Goal: Use online tool/utility: Utilize a website feature to perform a specific function

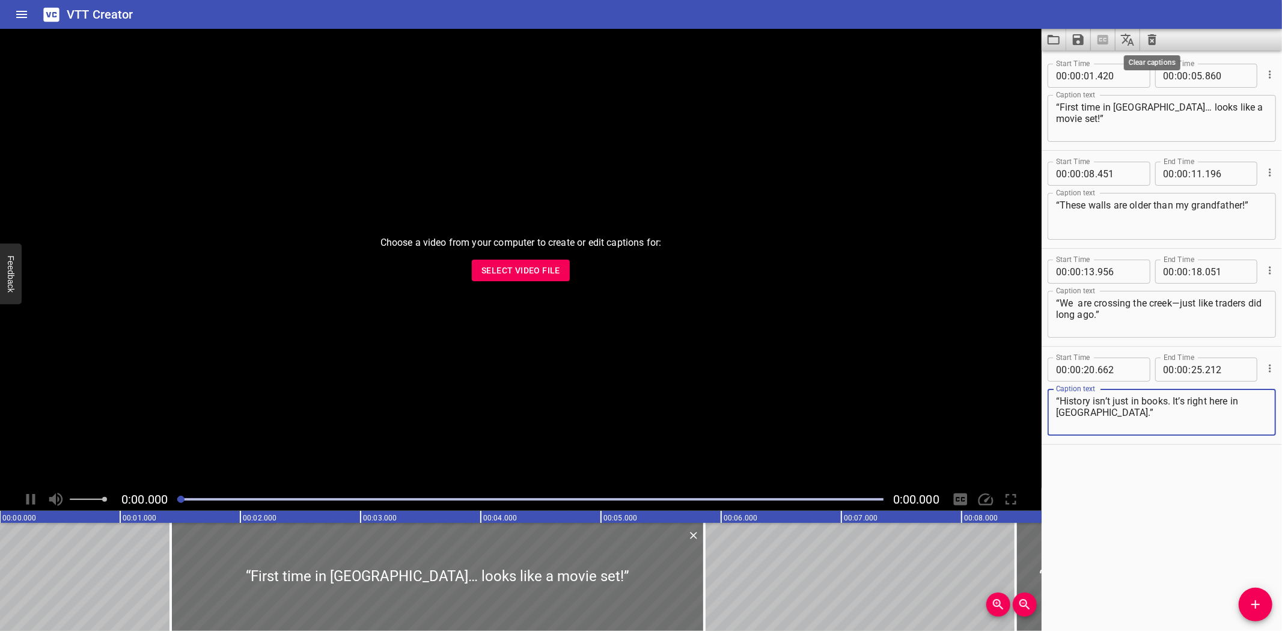
click at [1152, 39] on icon "Clear captions" at bounding box center [1152, 39] width 8 height 11
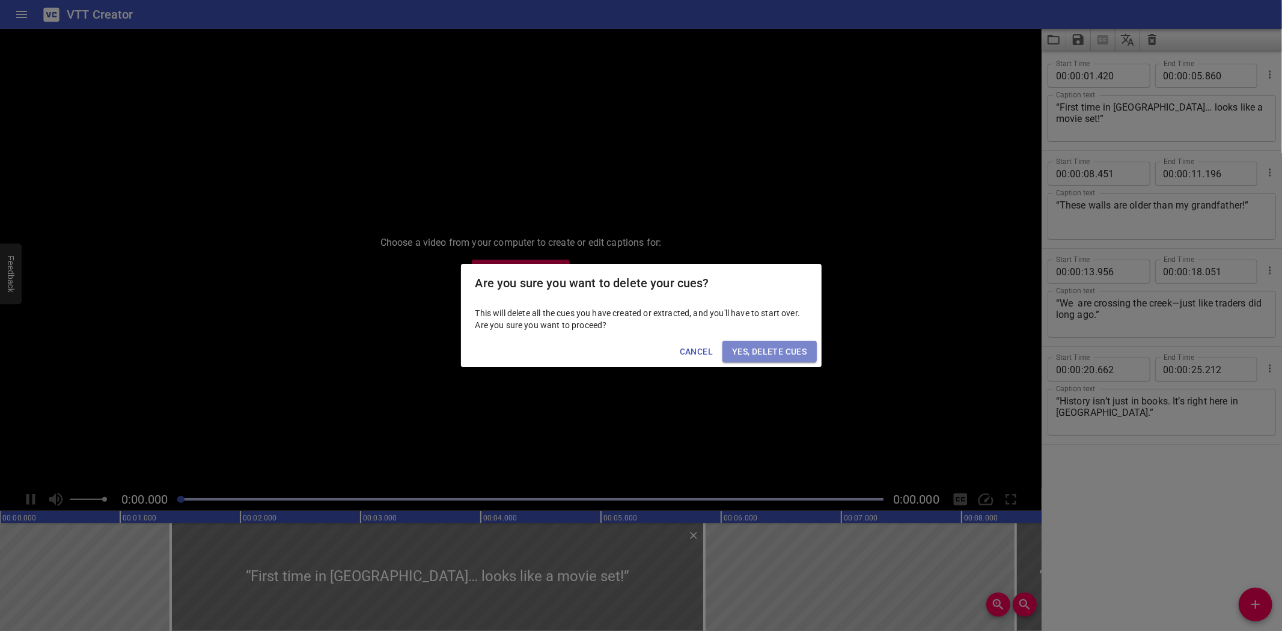
click at [777, 344] on span "Yes, Delete Cues" at bounding box center [769, 351] width 75 height 15
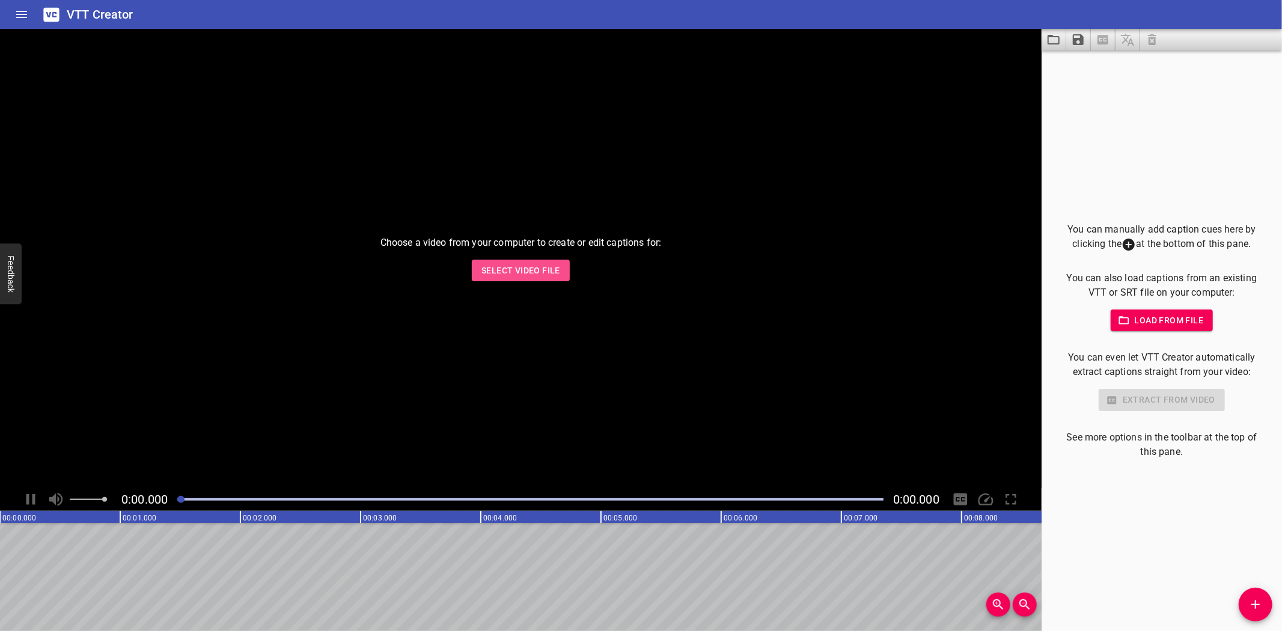
click at [528, 264] on span "Select Video File" at bounding box center [520, 270] width 79 height 15
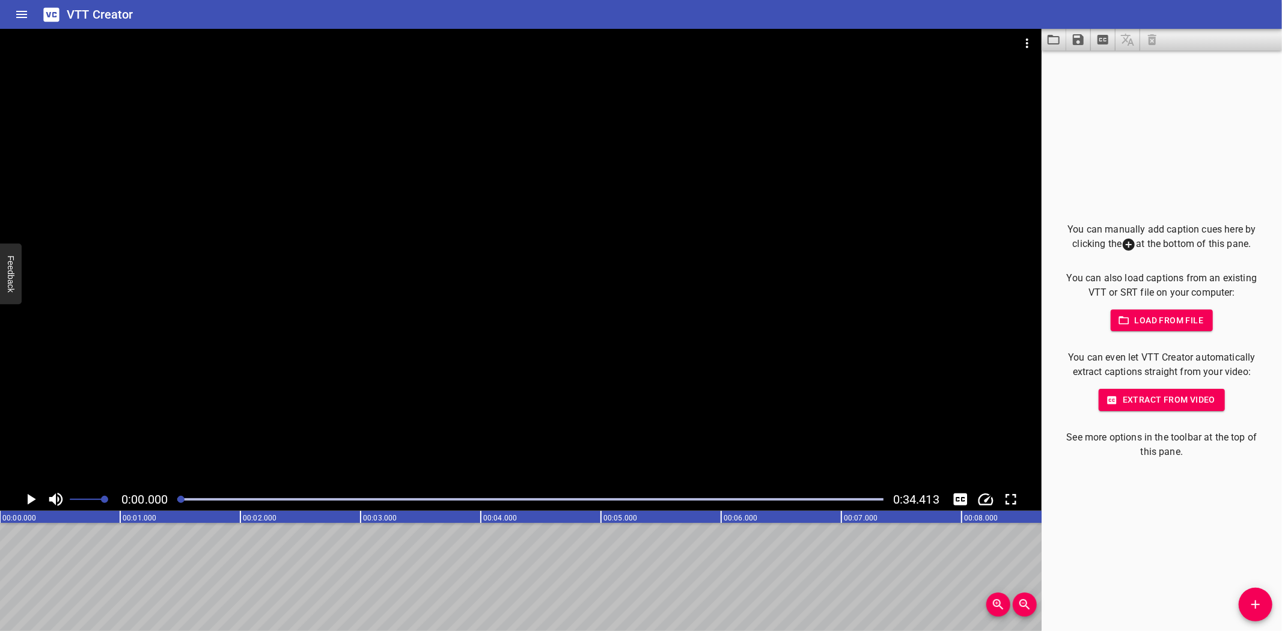
click at [1258, 600] on icon "Add Cue" at bounding box center [1255, 604] width 14 height 14
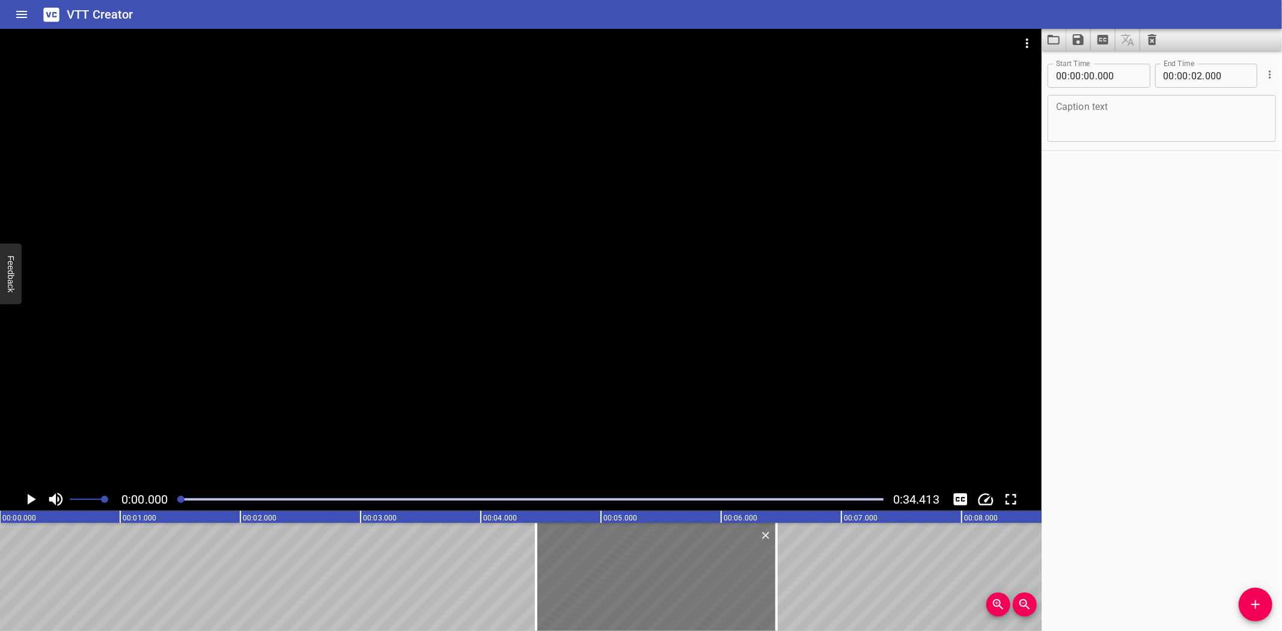
drag, startPoint x: 88, startPoint y: 577, endPoint x: 624, endPoint y: 573, distance: 536.0
click at [624, 573] on div at bounding box center [656, 577] width 240 height 108
type input "04"
type input "460"
type input "06"
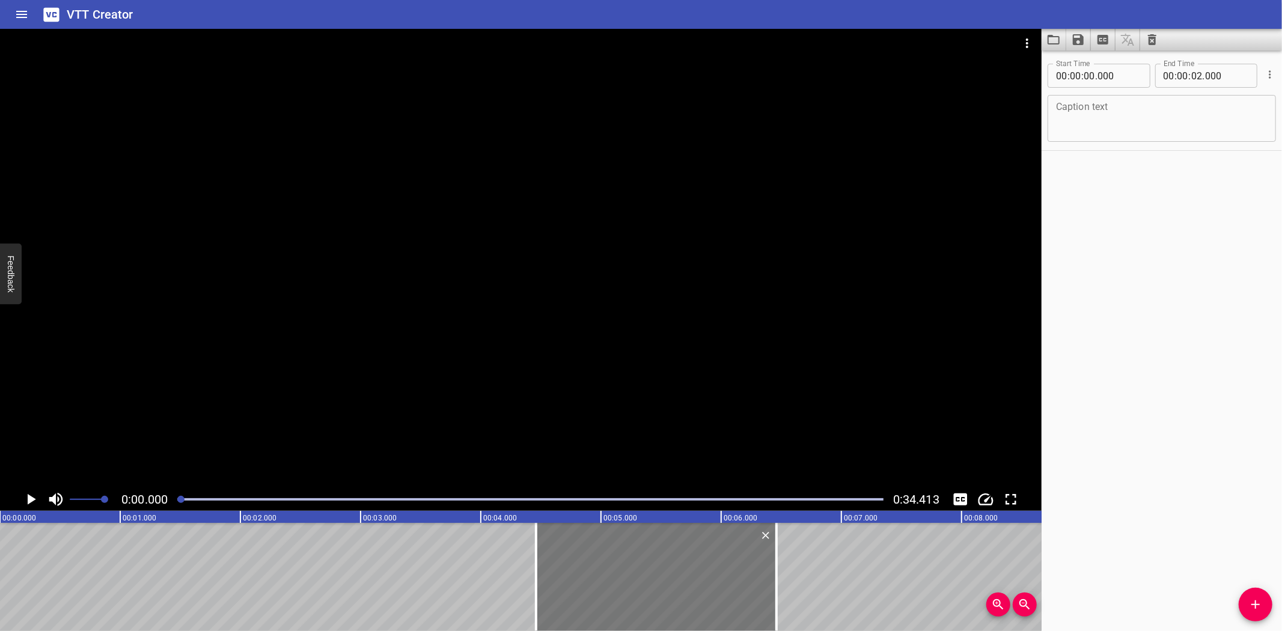
type input "460"
click at [624, 573] on div at bounding box center [656, 577] width 240 height 108
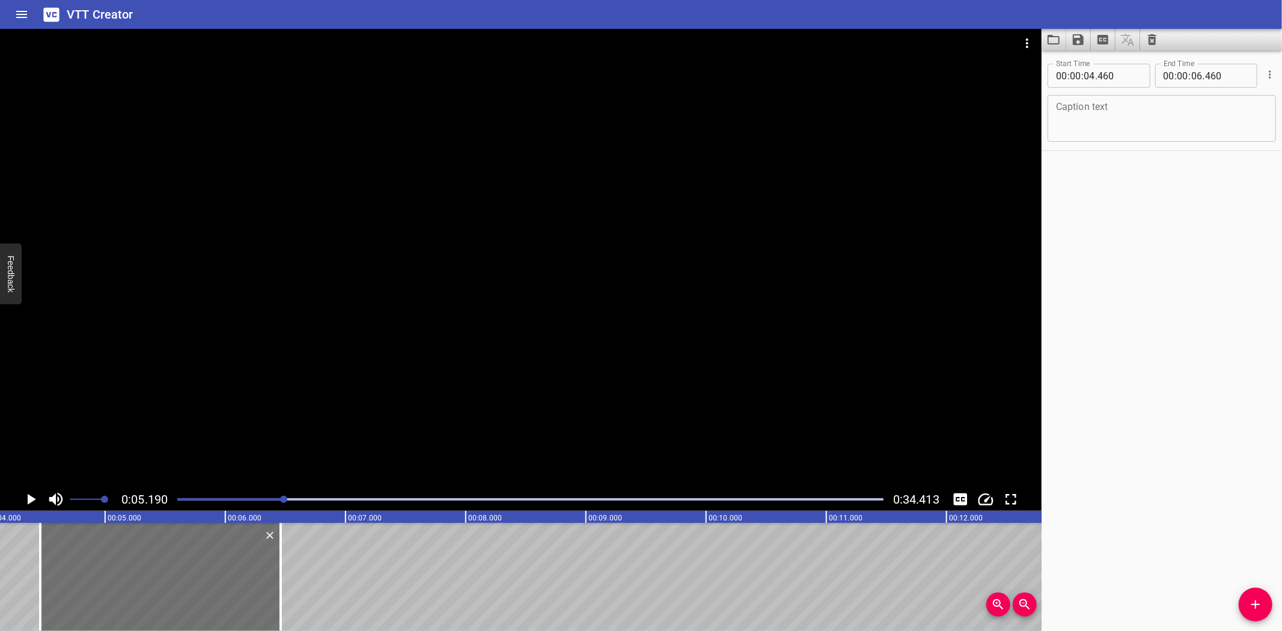
scroll to position [0, 623]
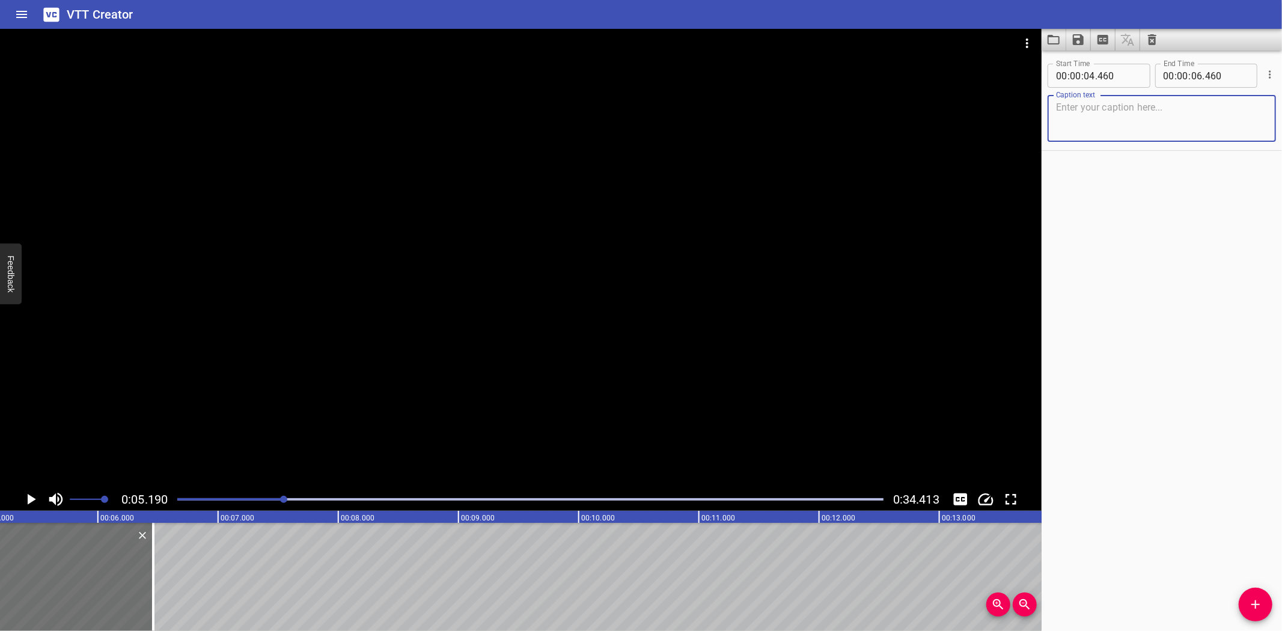
click at [1112, 117] on textarea at bounding box center [1161, 119] width 211 height 34
paste textarea "“Every summer, I help harvest dates with my family!"
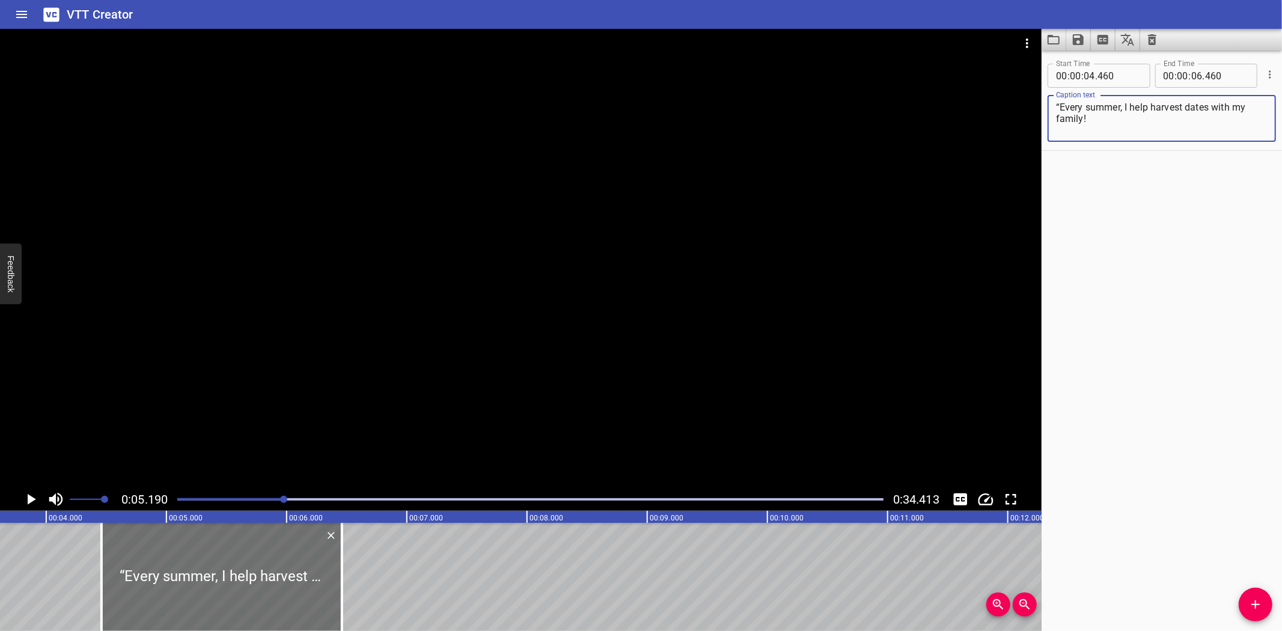
scroll to position [0, 415]
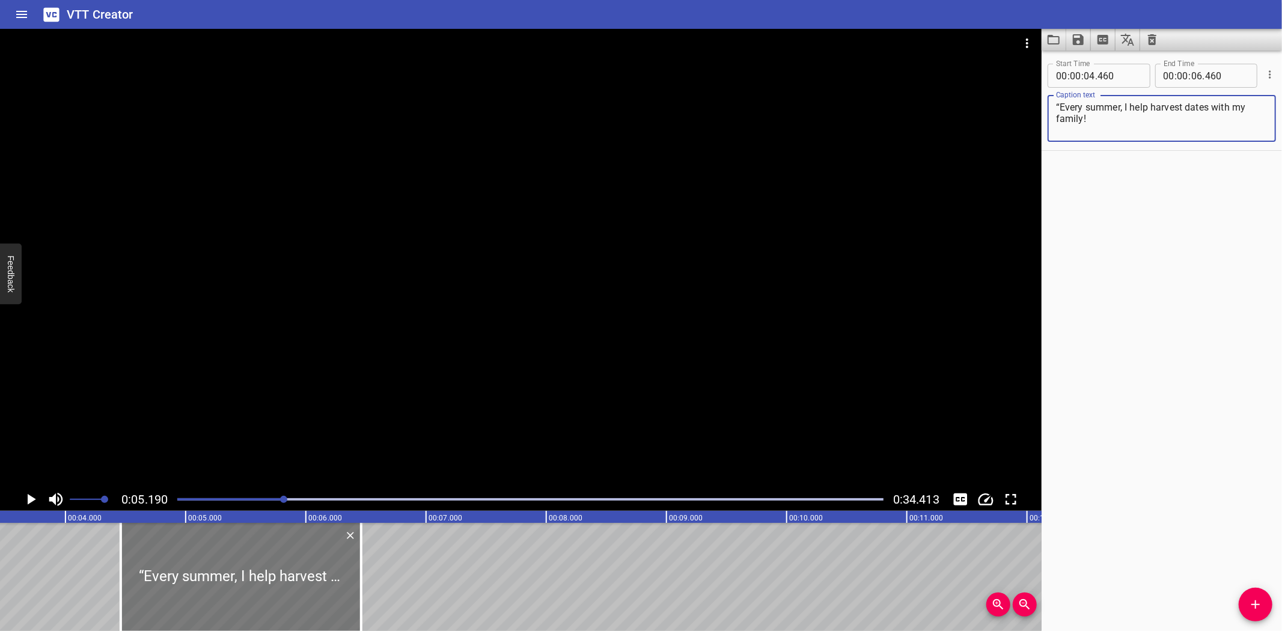
type textarea "“Every summer, I help harvest dates with my family!"
drag, startPoint x: 202, startPoint y: 569, endPoint x: 214, endPoint y: 571, distance: 11.7
click at [214, 571] on div at bounding box center [252, 577] width 240 height 108
type input "555"
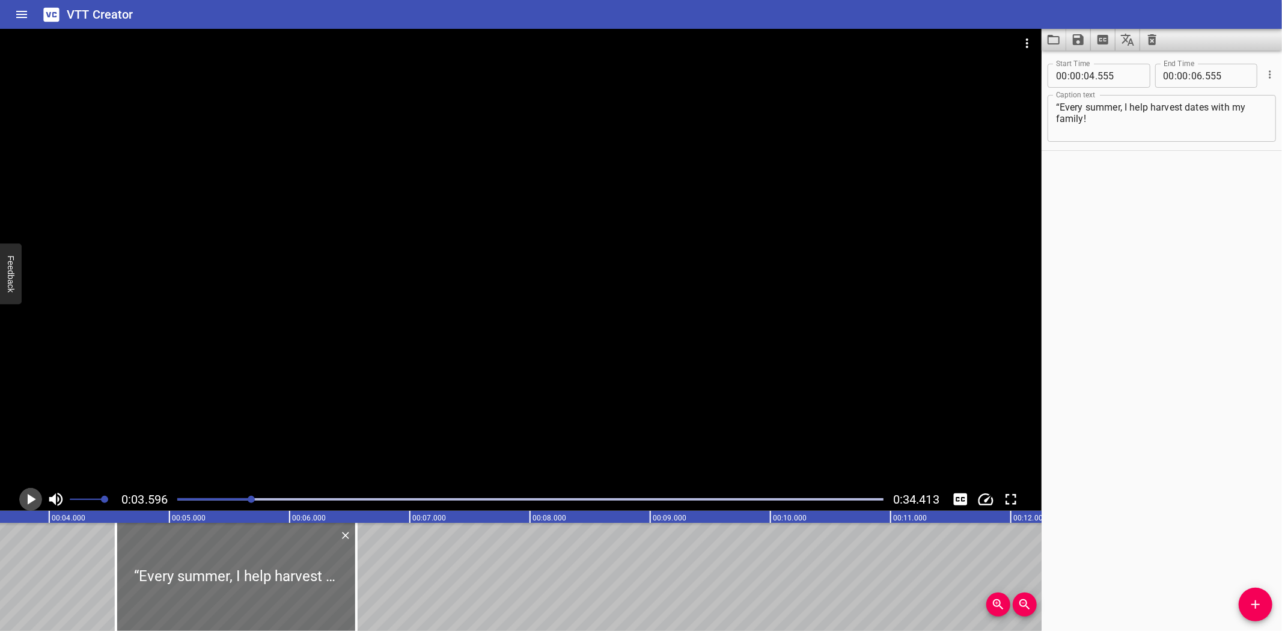
click at [27, 499] on icon "Play/Pause" at bounding box center [31, 499] width 18 height 18
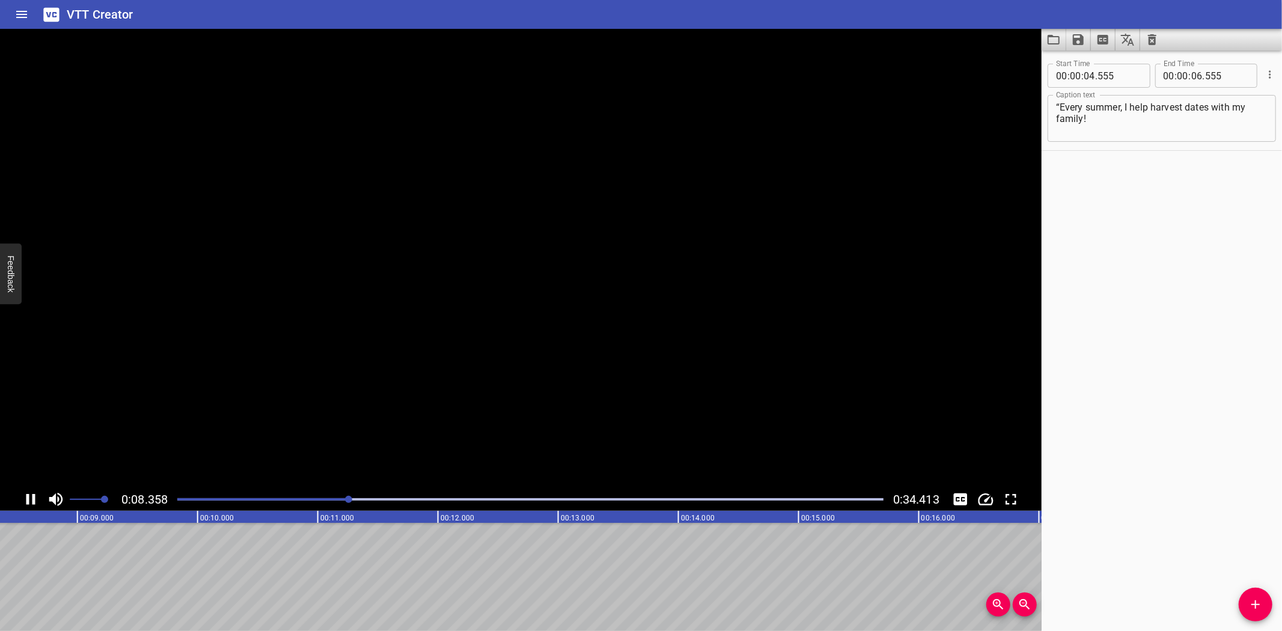
click at [27, 499] on icon "Play/Pause" at bounding box center [30, 499] width 9 height 11
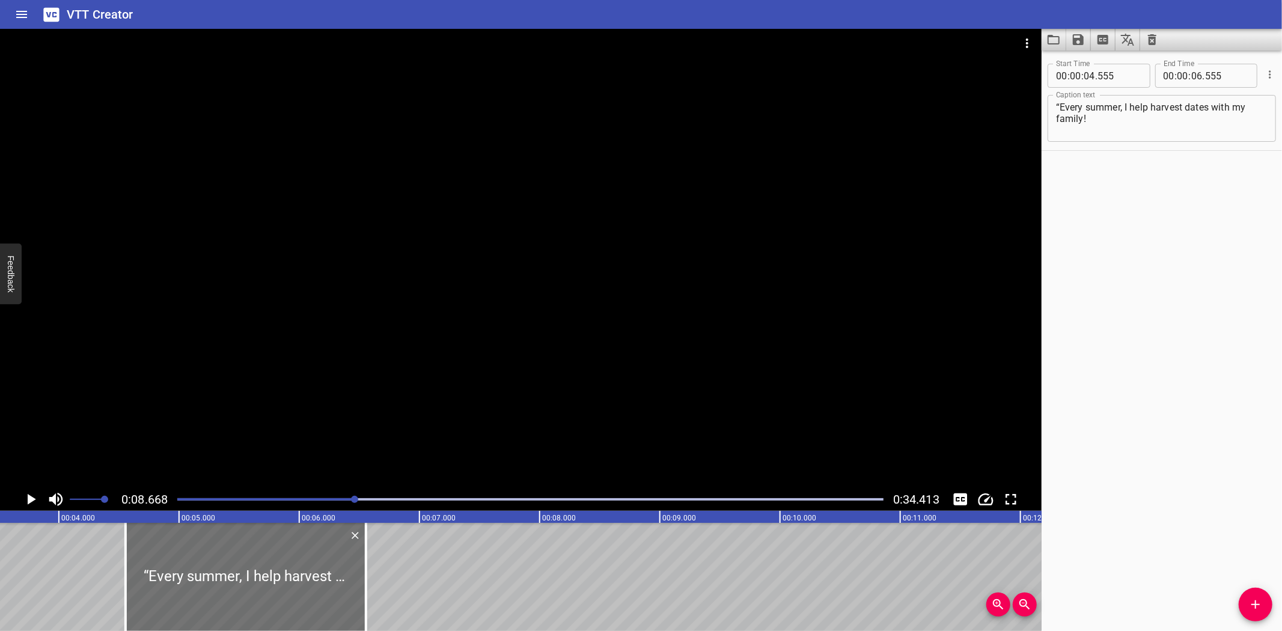
scroll to position [0, 412]
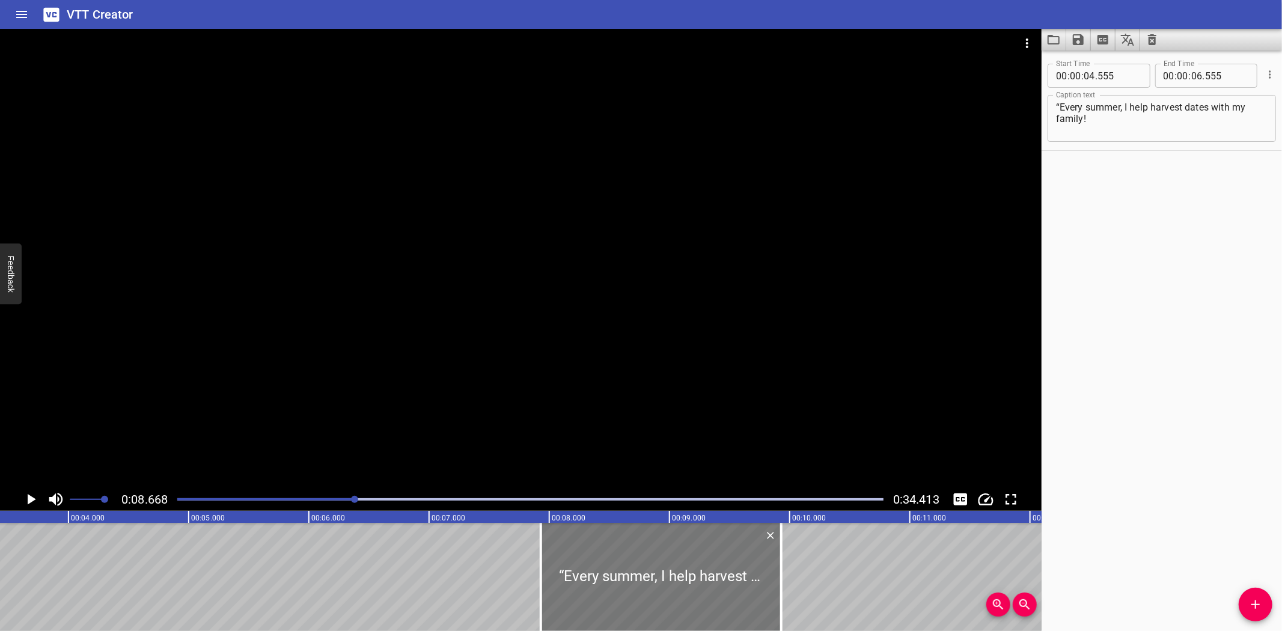
drag, startPoint x: 206, startPoint y: 568, endPoint x: 610, endPoint y: 551, distance: 404.7
click at [610, 551] on div at bounding box center [661, 577] width 240 height 108
type input "07"
type input "930"
type input "09"
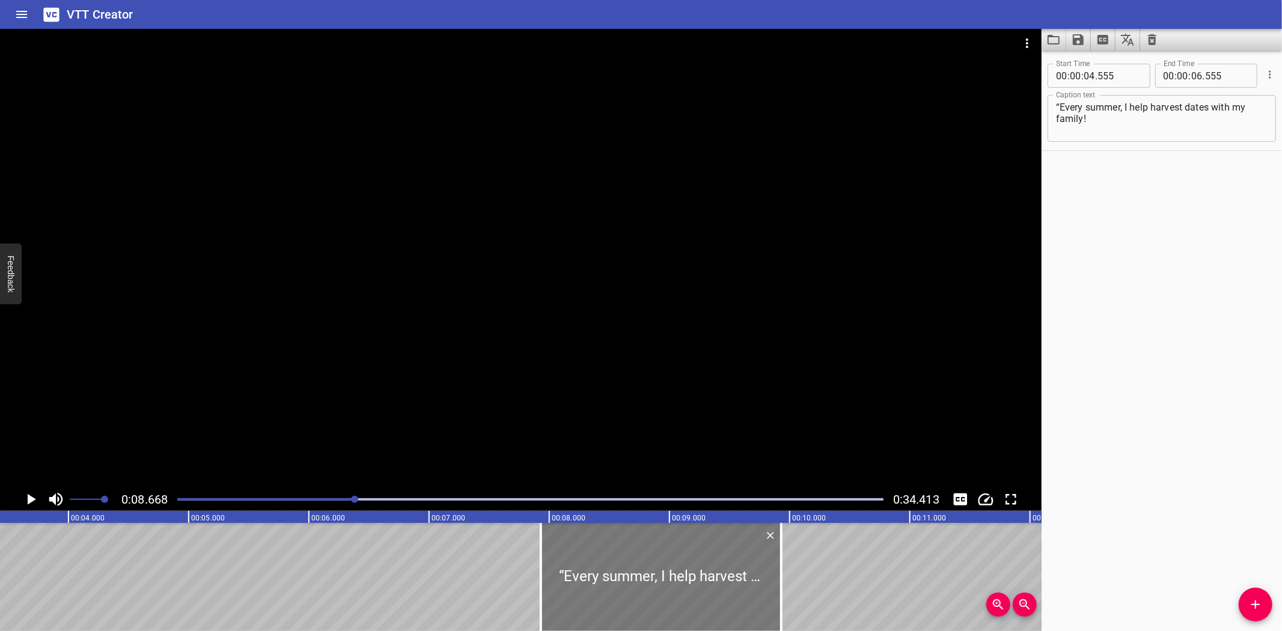
type input "930"
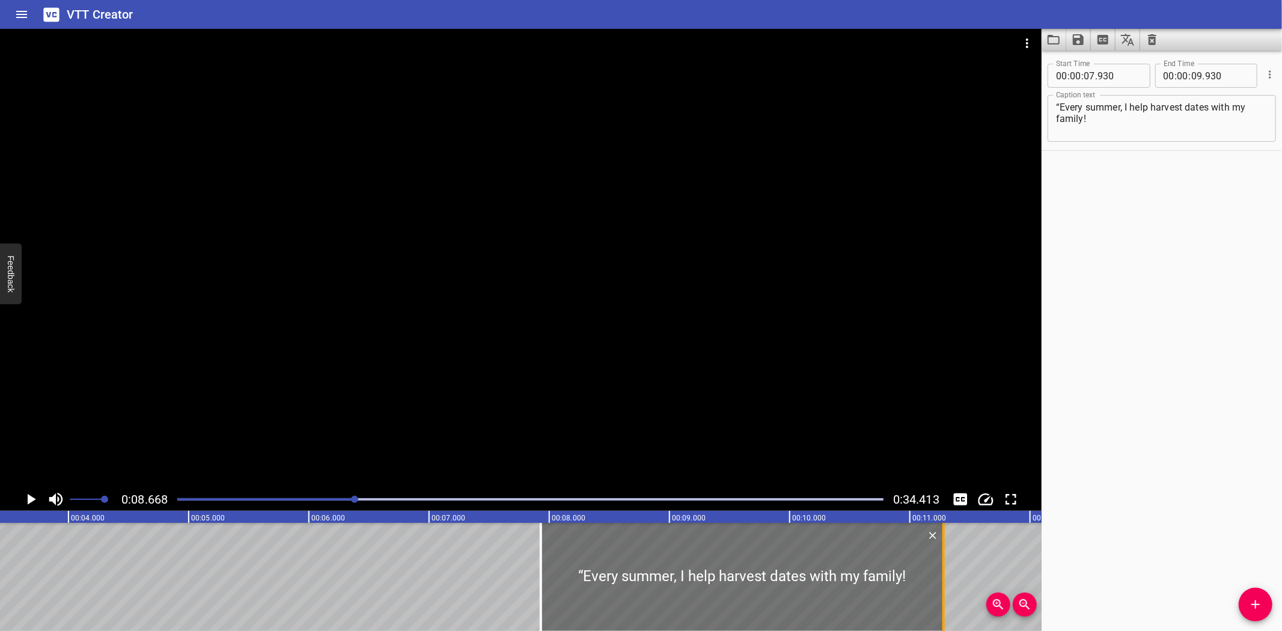
drag, startPoint x: 781, startPoint y: 595, endPoint x: 942, endPoint y: 588, distance: 161.2
click at [942, 588] on div at bounding box center [943, 577] width 2 height 108
type input "11"
type input "270"
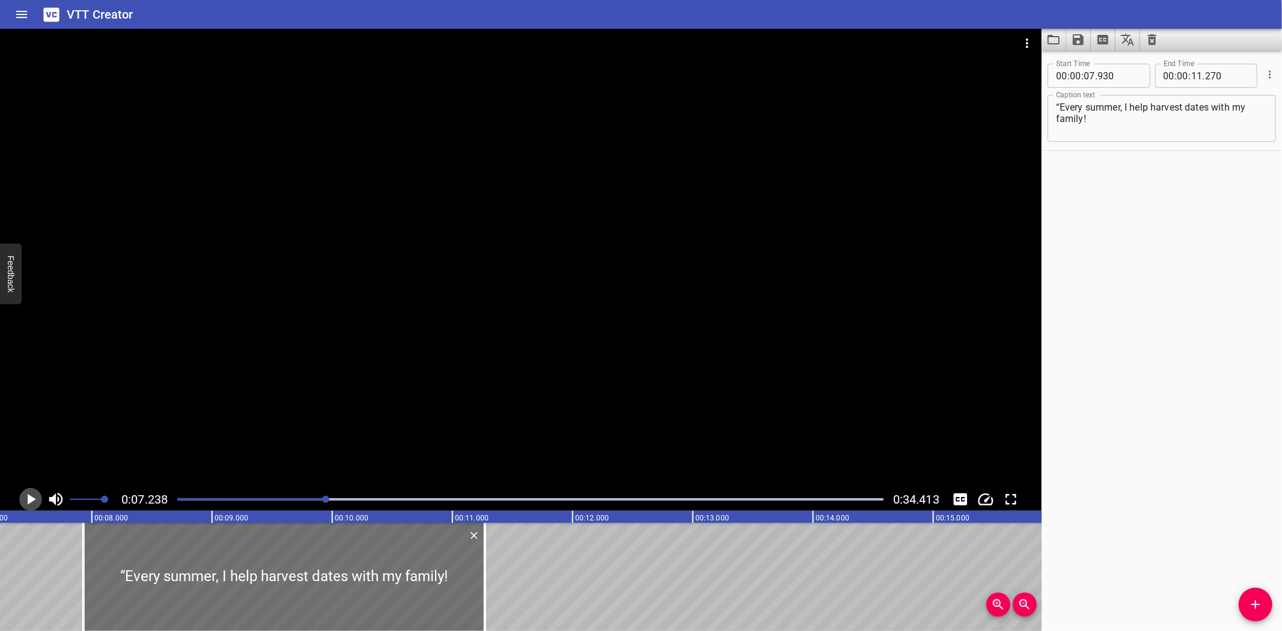
click at [31, 495] on icon "Play/Pause" at bounding box center [31, 499] width 18 height 18
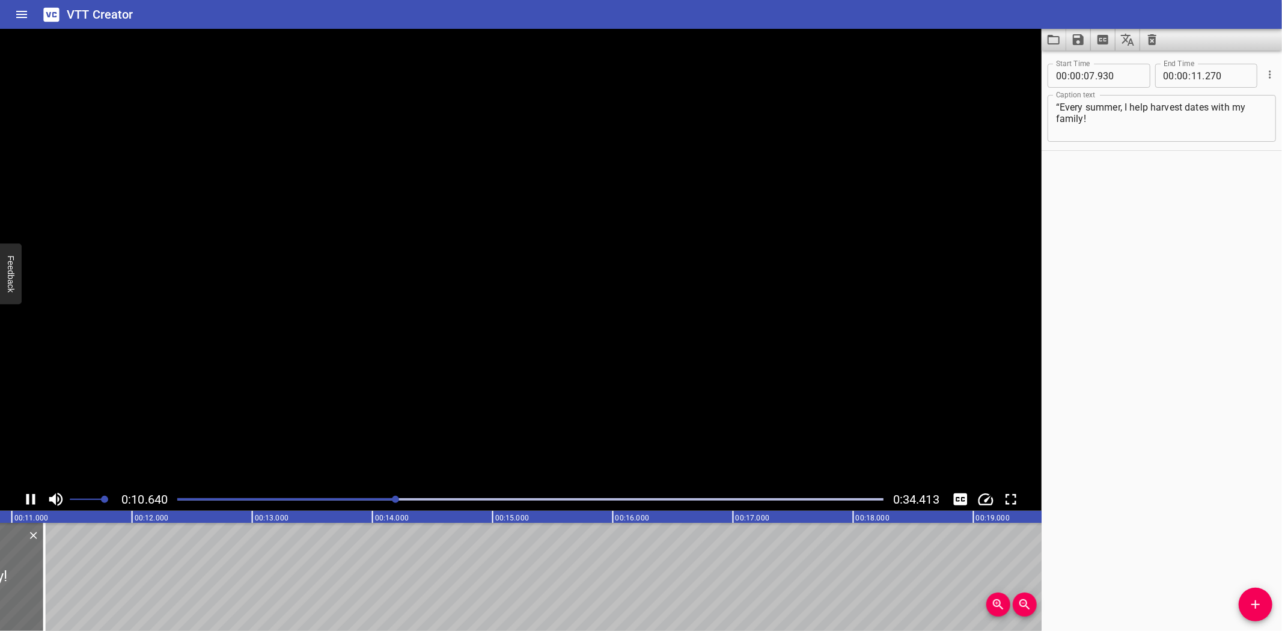
click at [31, 495] on icon "Play/Pause" at bounding box center [31, 499] width 18 height 18
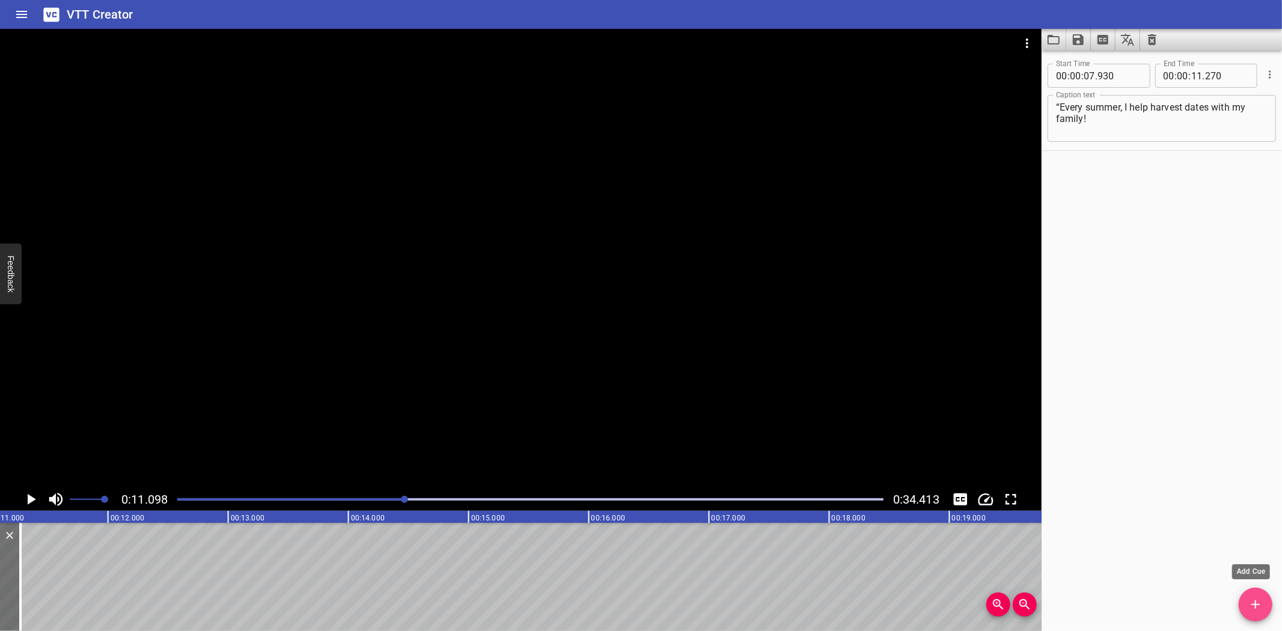
click at [1259, 609] on icon "Add Cue" at bounding box center [1255, 604] width 14 height 14
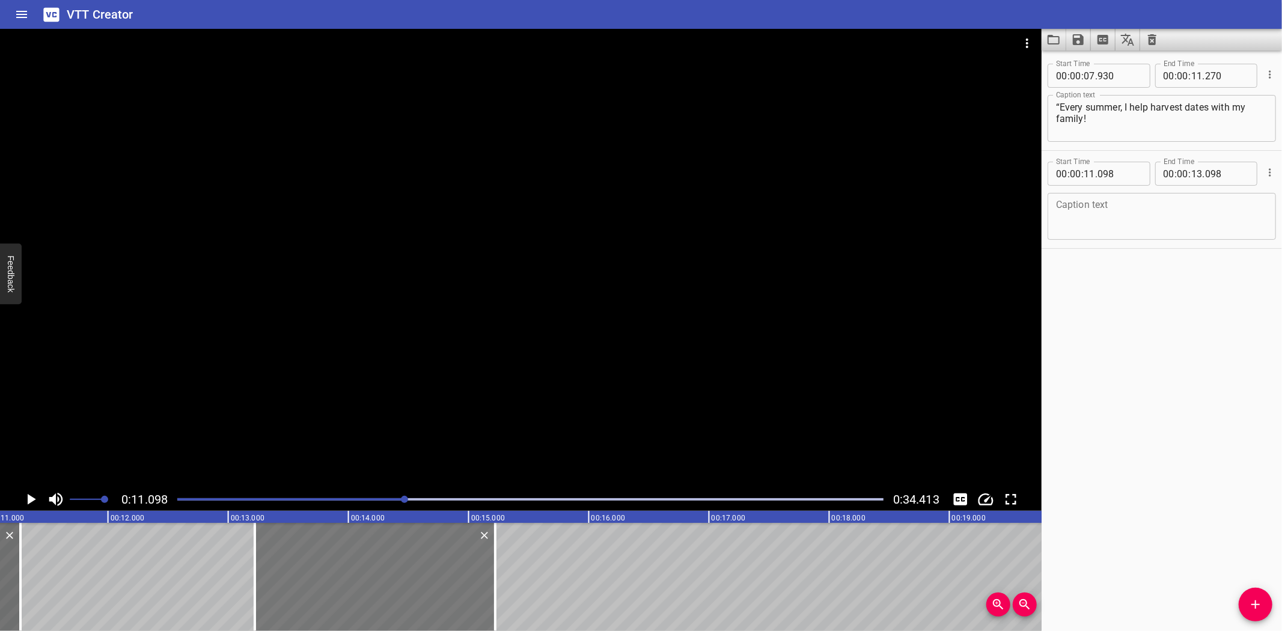
drag, startPoint x: 109, startPoint y: 567, endPoint x: 364, endPoint y: 559, distance: 254.9
click at [364, 559] on div at bounding box center [375, 577] width 240 height 108
type input "13"
type input "218"
type input "15"
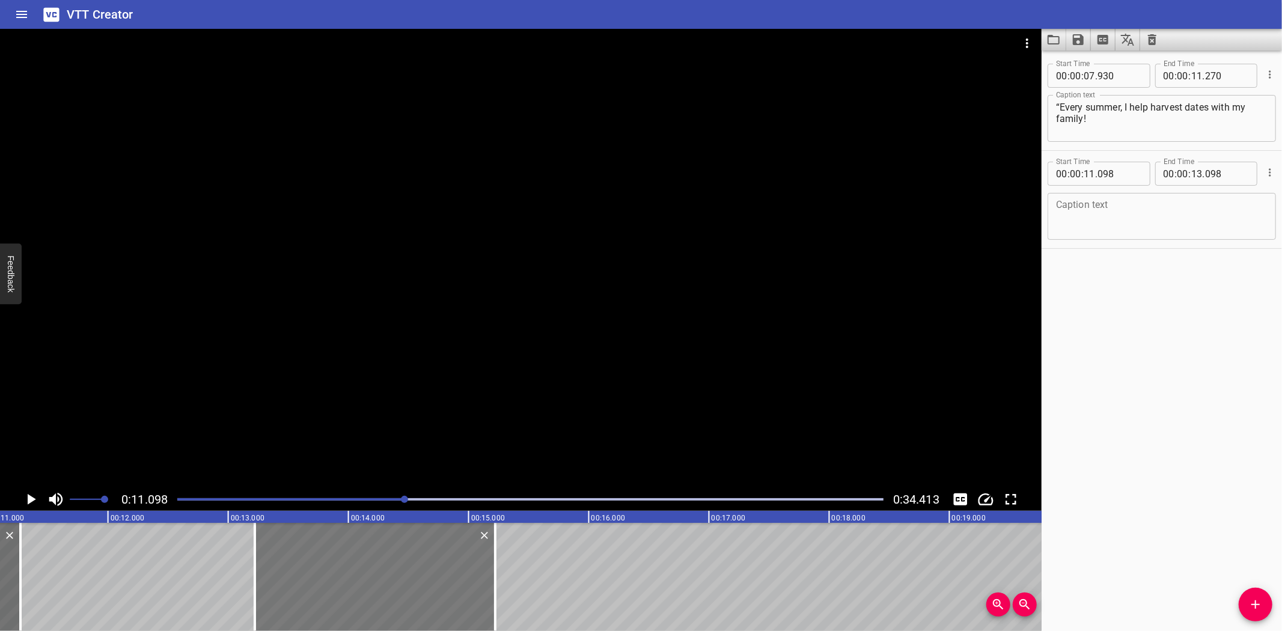
type input "218"
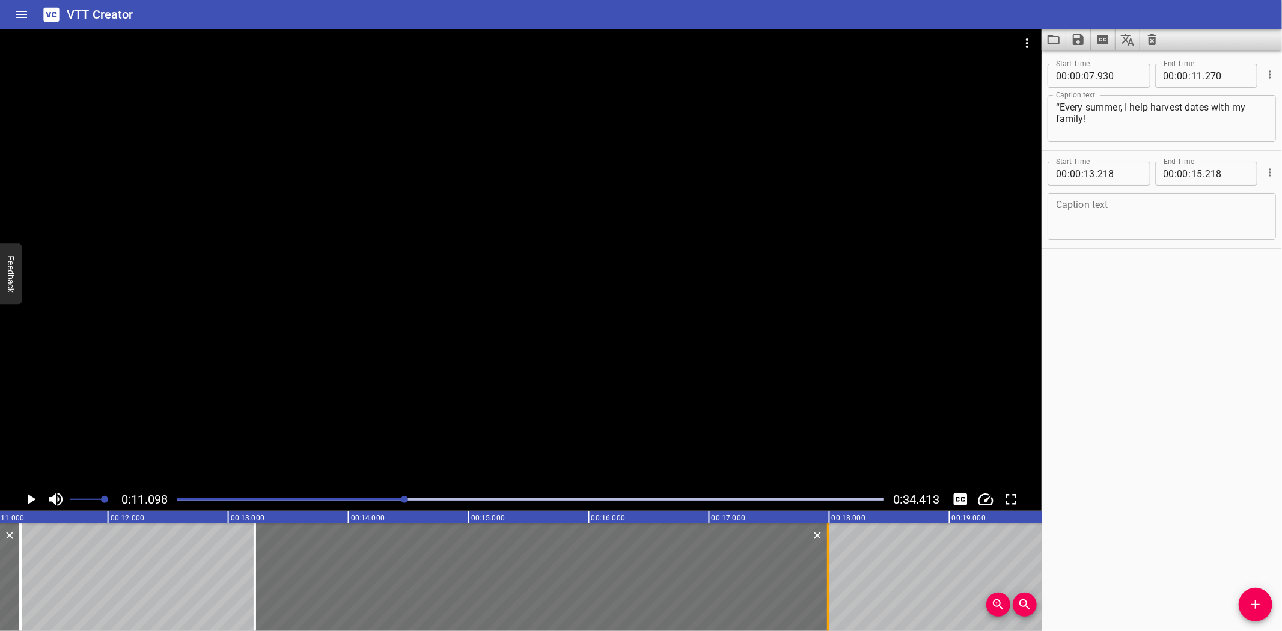
drag, startPoint x: 494, startPoint y: 577, endPoint x: 827, endPoint y: 576, distance: 332.9
click at [827, 576] on div at bounding box center [828, 577] width 2 height 108
type input "17"
type input "988"
click at [1140, 224] on textarea at bounding box center [1161, 216] width 211 height 34
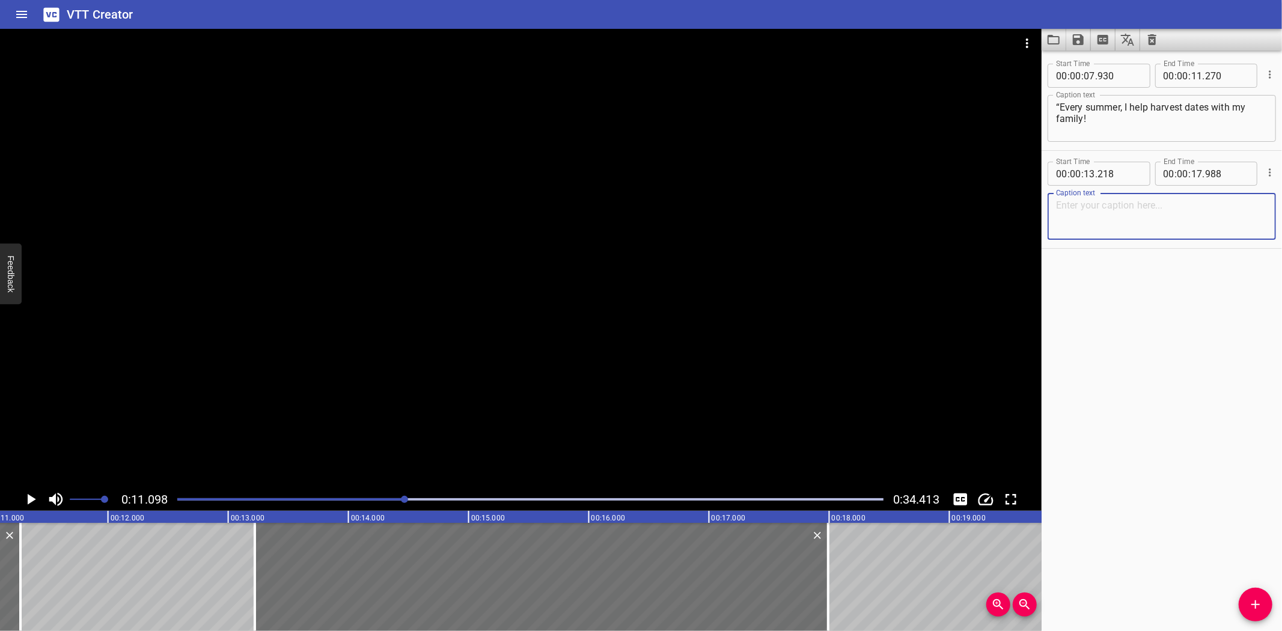
paste textarea "“These trees don’t waste water—they use drip irrigation to survive!”"
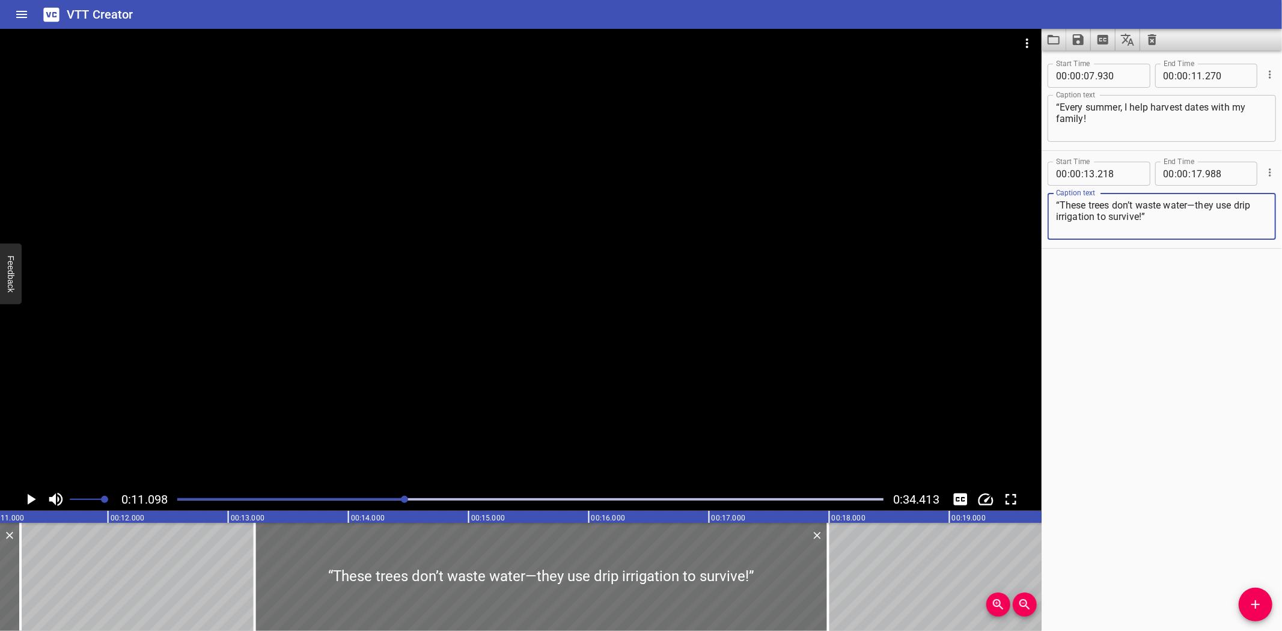
type textarea "“These trees don’t waste water—they use drip irrigation to survive!”"
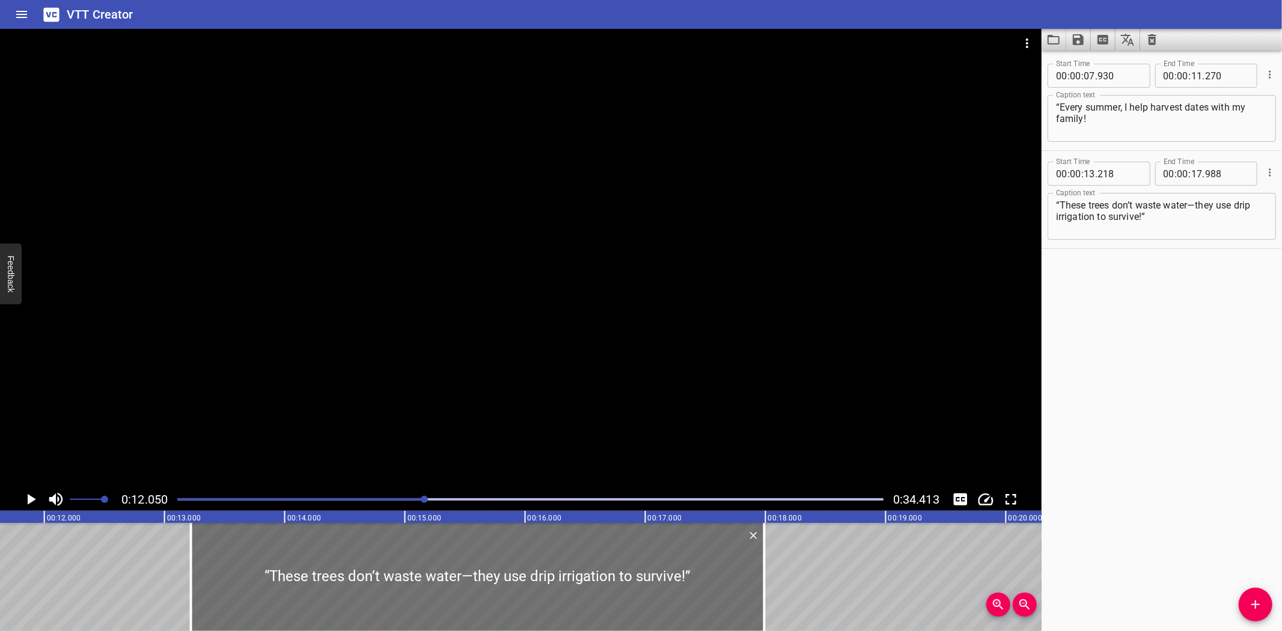
scroll to position [0, 1448]
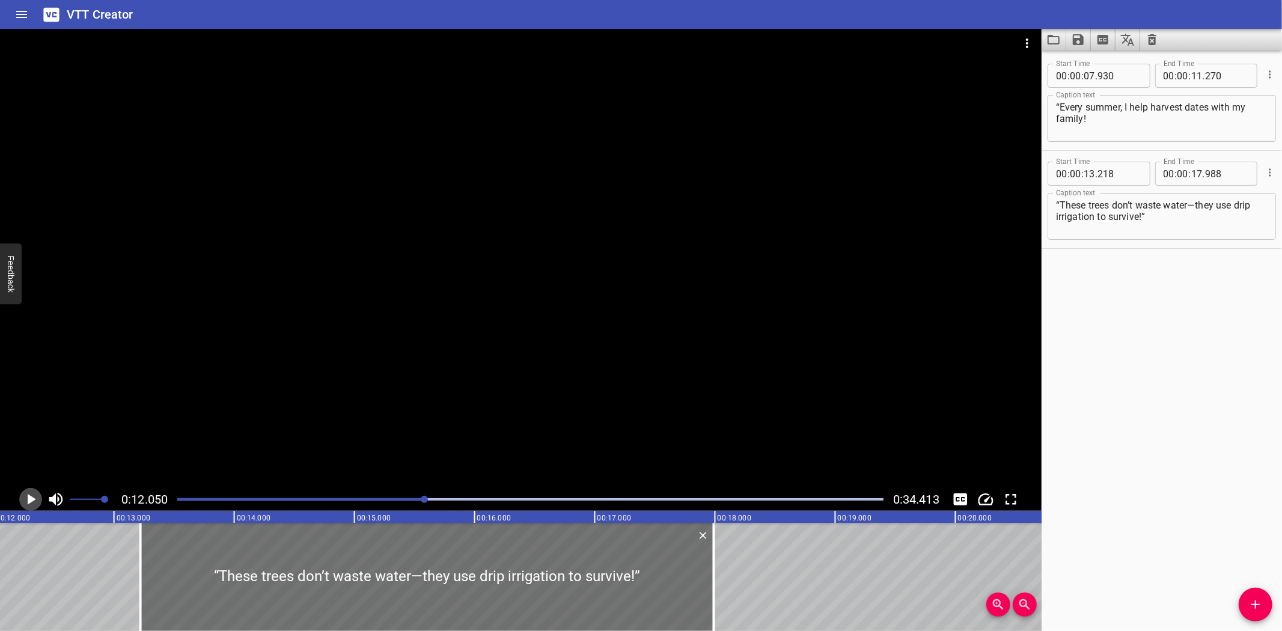
click at [26, 496] on icon "Play/Pause" at bounding box center [31, 499] width 18 height 18
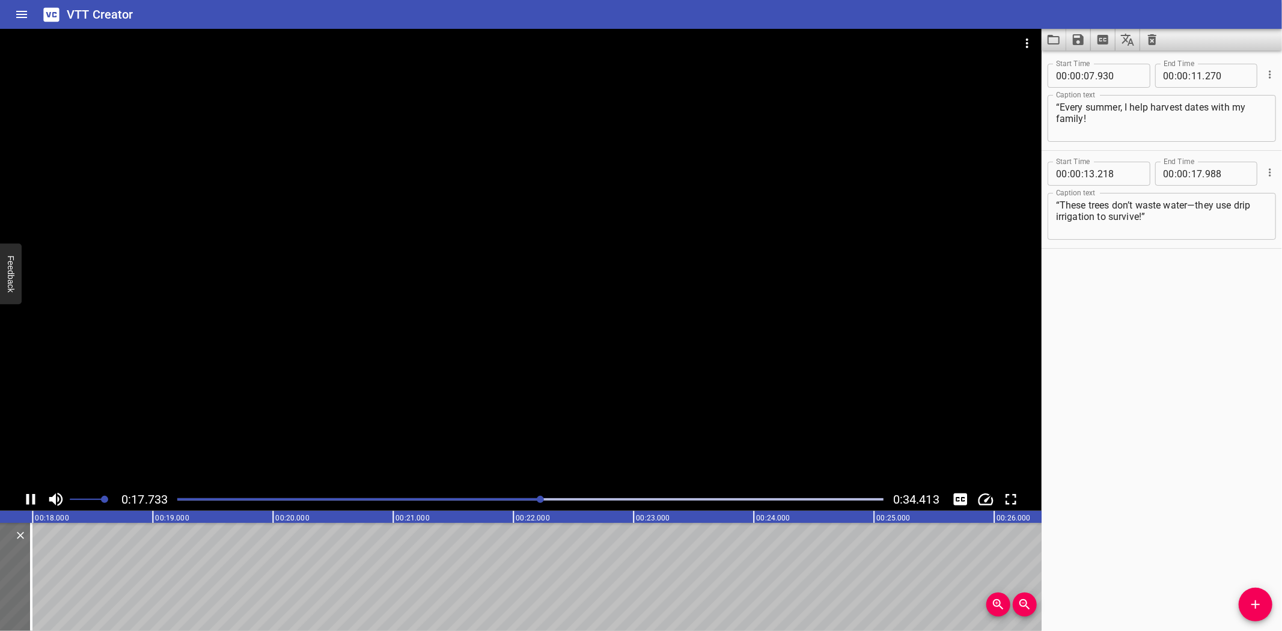
click at [28, 493] on icon "Play/Pause" at bounding box center [31, 499] width 18 height 18
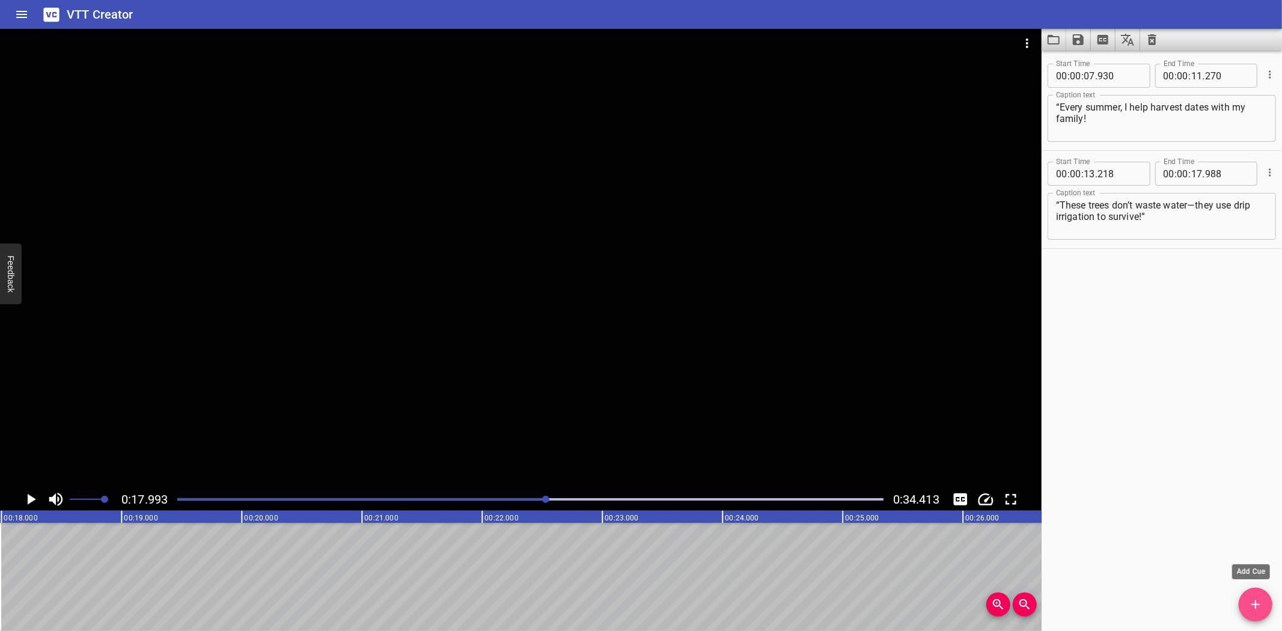
drag, startPoint x: 1253, startPoint y: 602, endPoint x: 403, endPoint y: 585, distance: 850.3
click at [1197, 607] on div "Start Time 00 : 00 : 07 . 930 Start Time End Time 00 : 00 : 11 . 270 End Time C…" at bounding box center [1161, 340] width 240 height 580
drag, startPoint x: 1256, startPoint y: 604, endPoint x: 701, endPoint y: 599, distance: 554.6
click at [1252, 604] on icon "Add Cue" at bounding box center [1255, 604] width 8 height 8
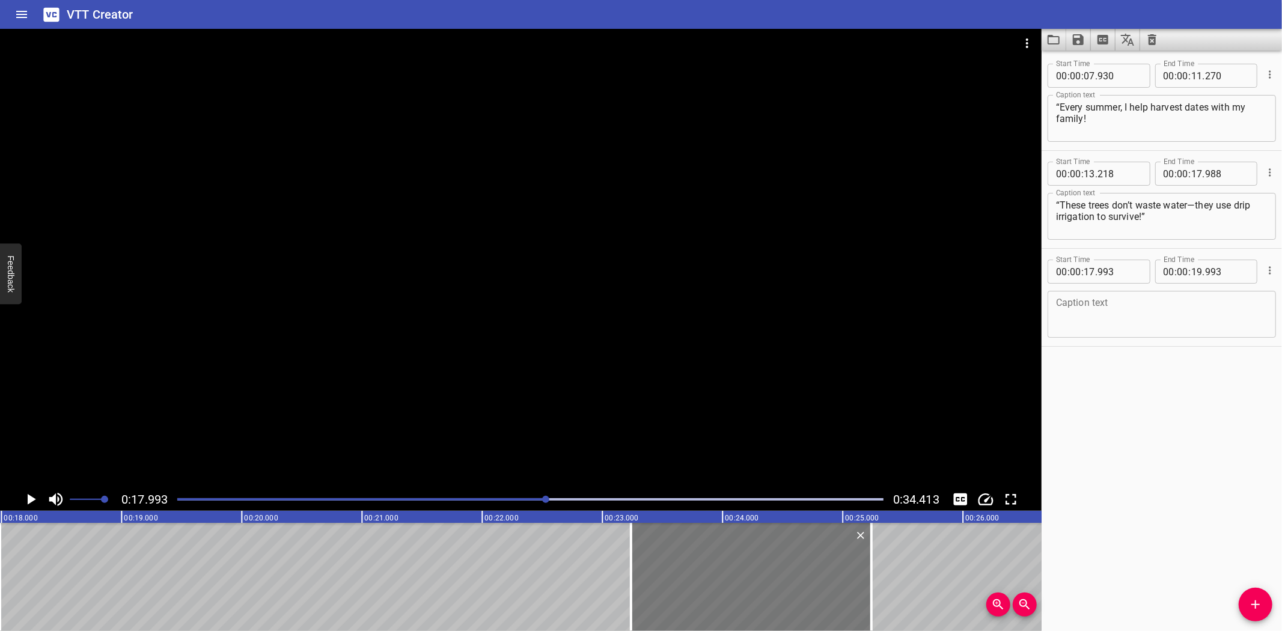
drag, startPoint x: 123, startPoint y: 553, endPoint x: 753, endPoint y: 543, distance: 630.3
click at [753, 543] on div at bounding box center [751, 577] width 240 height 108
type input "23"
type input "238"
type input "25"
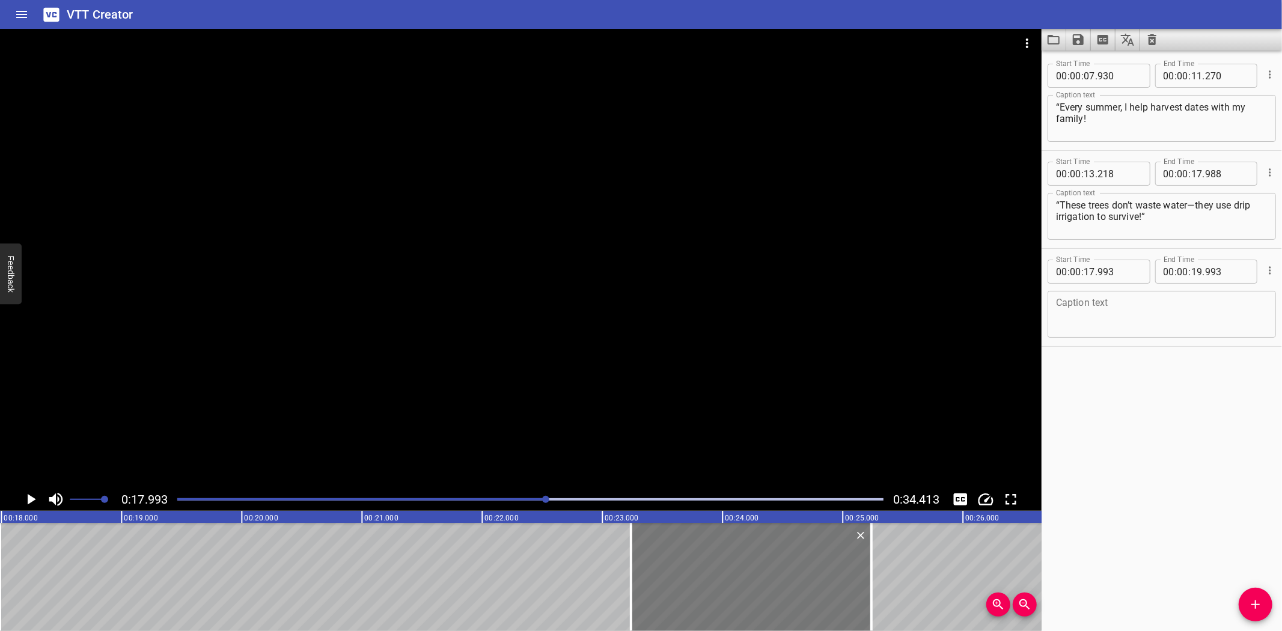
type input "238"
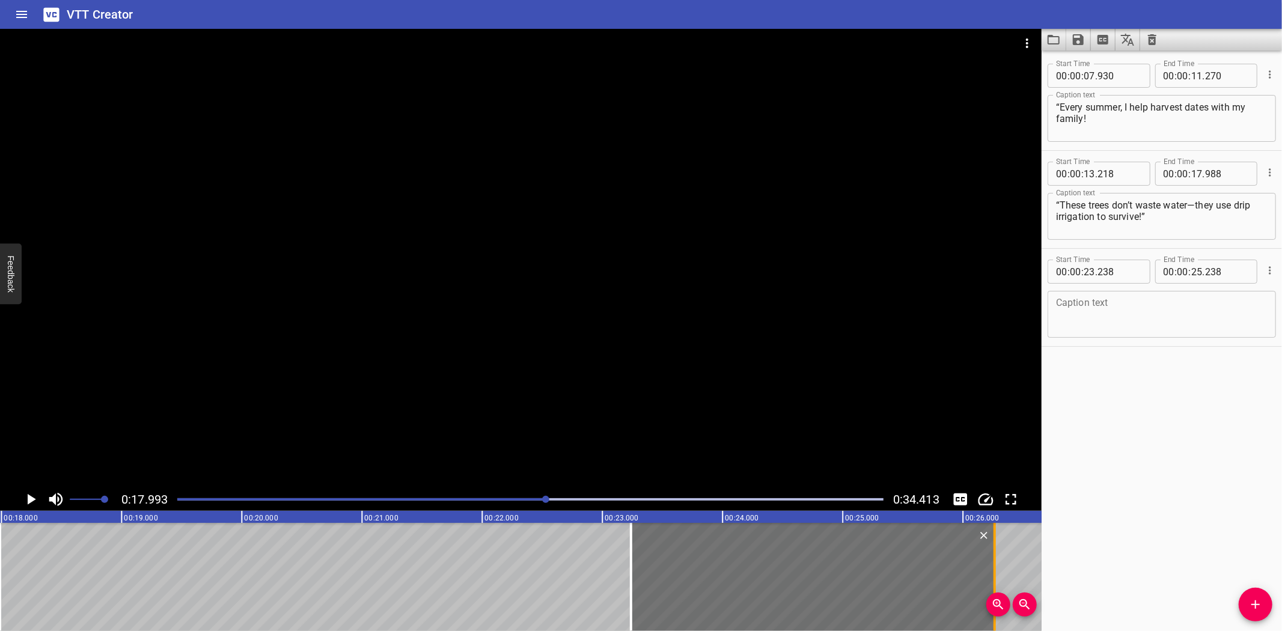
drag, startPoint x: 868, startPoint y: 585, endPoint x: 991, endPoint y: 585, distance: 123.2
click at [991, 585] on div at bounding box center [994, 577] width 12 height 108
type input "26"
type input "263"
click at [1110, 313] on textarea at bounding box center [1161, 314] width 211 height 34
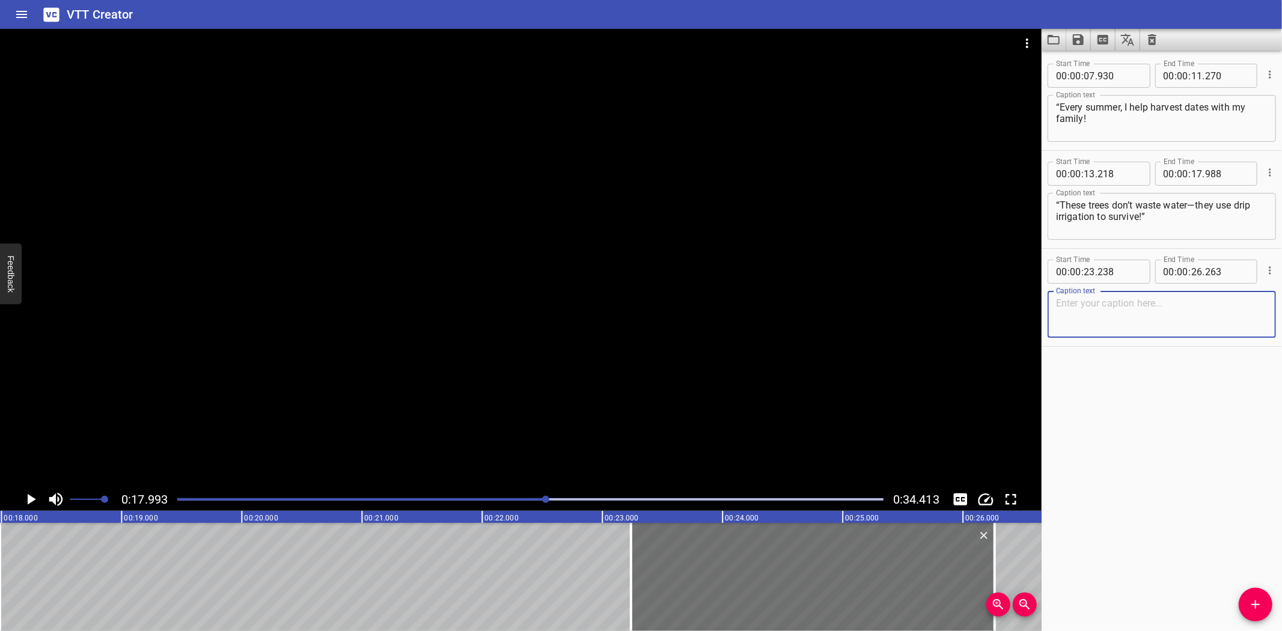
paste textarea "“We use every part of the tree—nothing goes to waste!”"
type textarea "“We use every part of the tree—nothing goes to waste!”"
click at [31, 496] on icon "Play/Pause" at bounding box center [32, 499] width 8 height 11
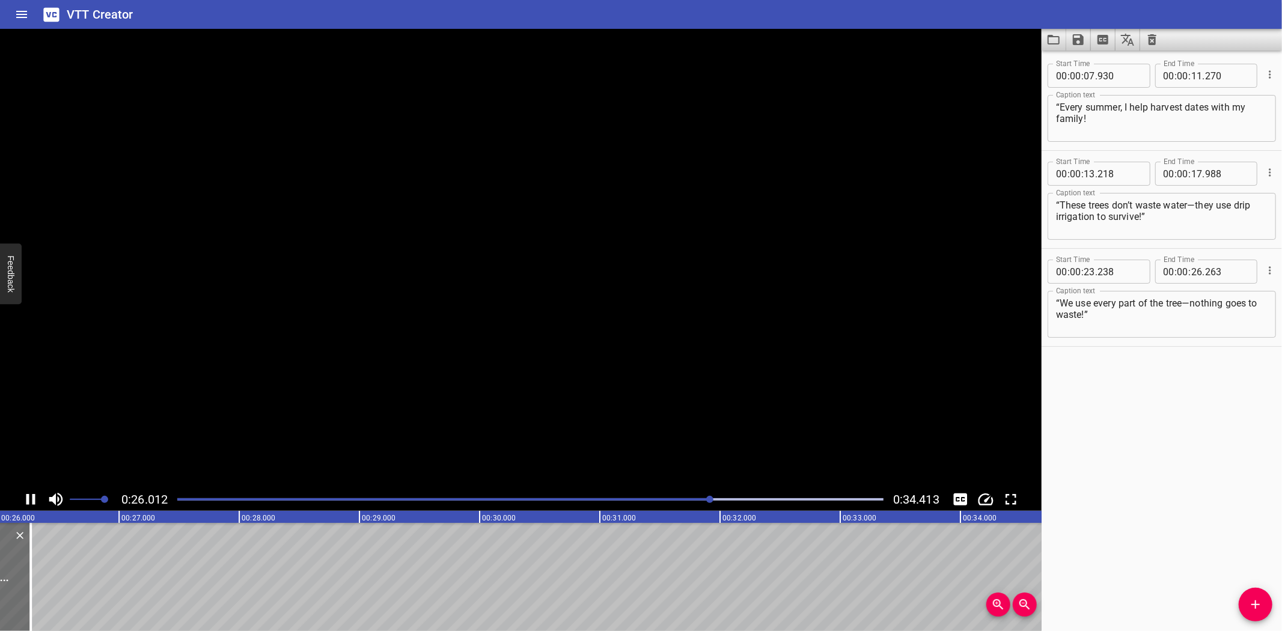
click at [31, 496] on icon "Play/Pause" at bounding box center [31, 499] width 18 height 18
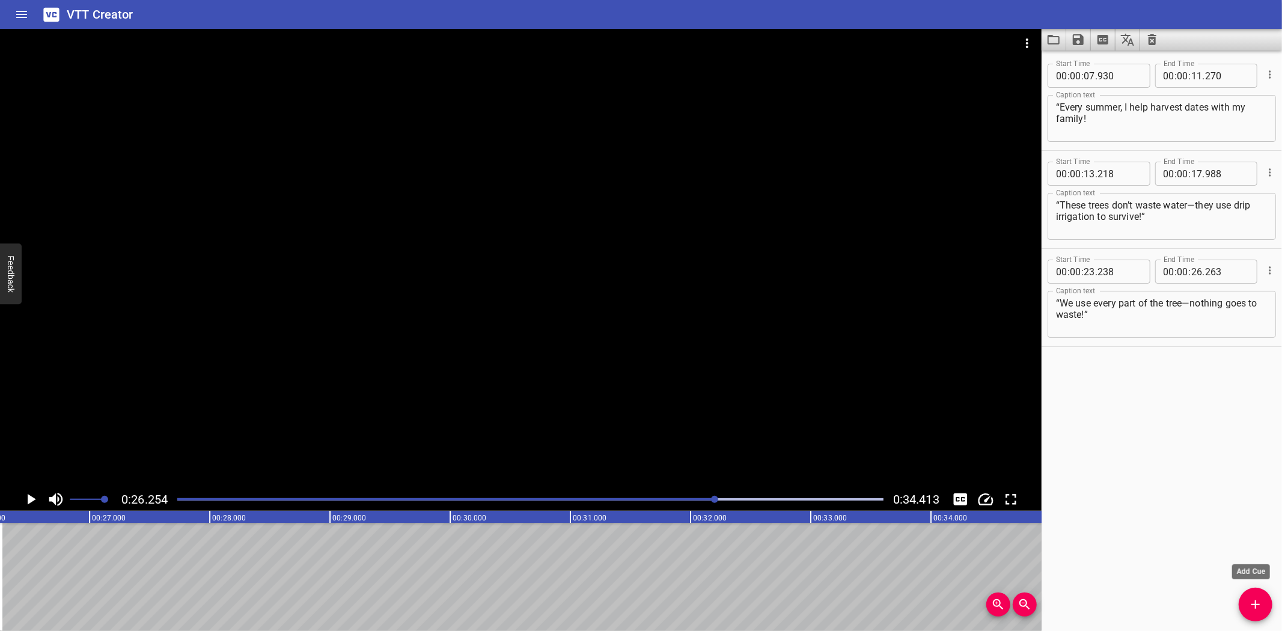
click at [1258, 603] on icon "Add Cue" at bounding box center [1255, 604] width 14 height 14
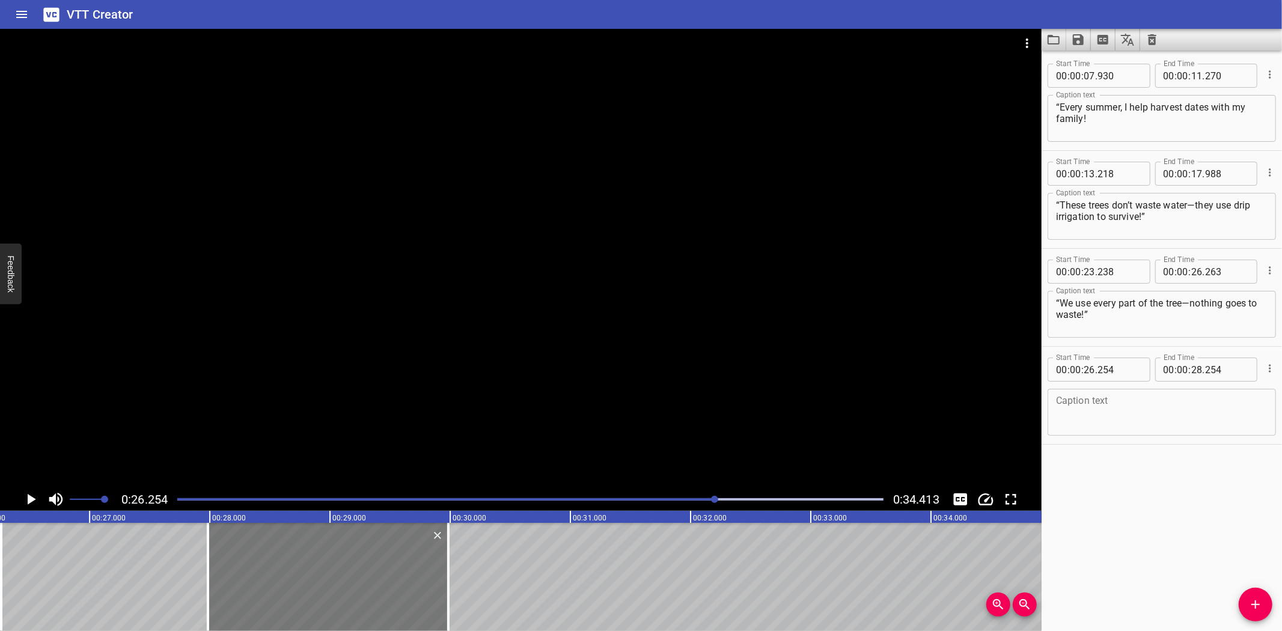
drag, startPoint x: 111, startPoint y: 568, endPoint x: 318, endPoint y: 562, distance: 208.0
click at [318, 562] on div at bounding box center [328, 577] width 240 height 108
type input "27"
type input "984"
type input "29"
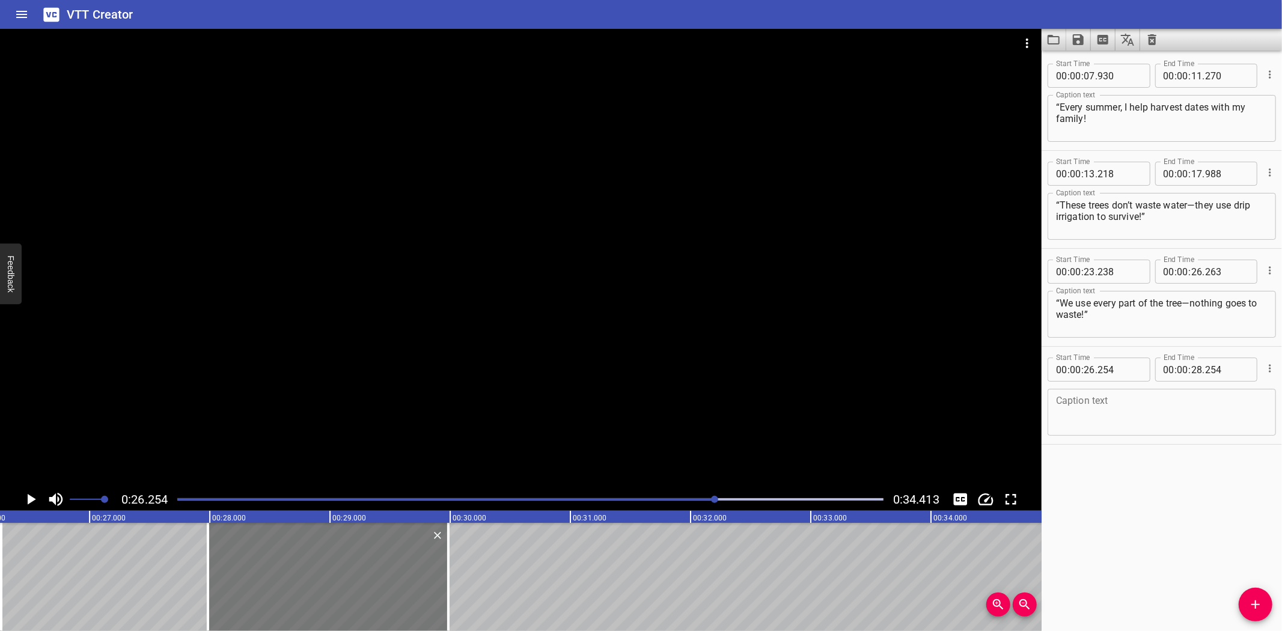
type input "984"
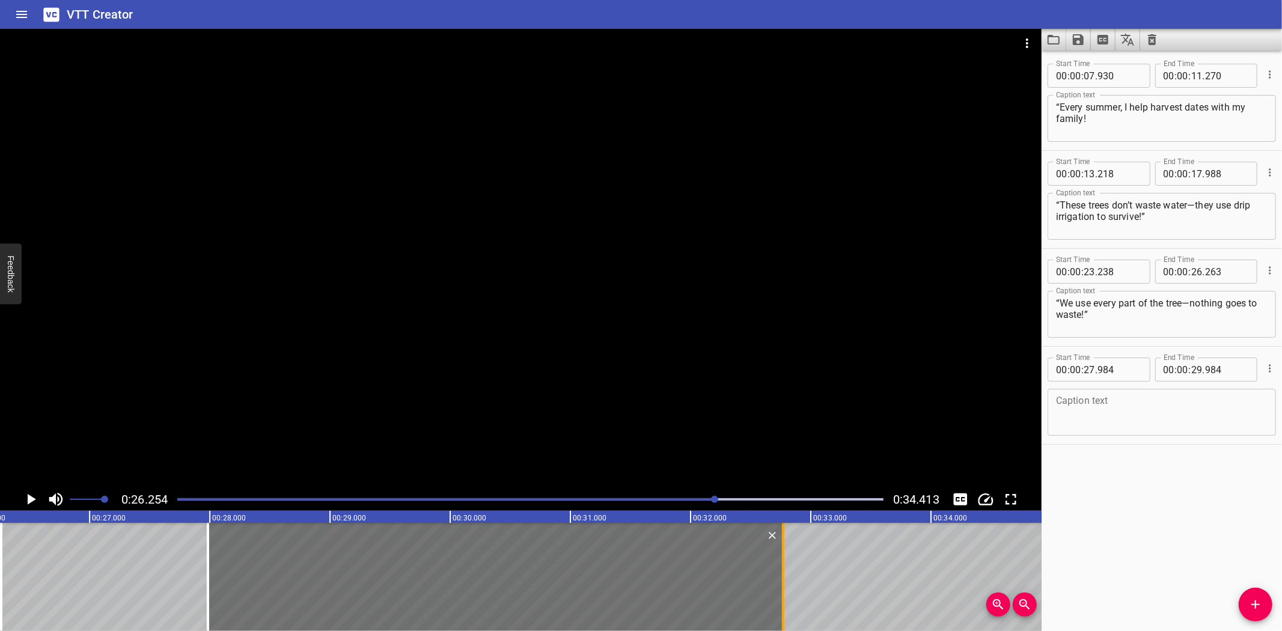
drag, startPoint x: 448, startPoint y: 580, endPoint x: 783, endPoint y: 580, distance: 334.7
click at [783, 580] on div at bounding box center [783, 577] width 2 height 108
type input "32"
type input "769"
click at [1131, 417] on textarea at bounding box center [1161, 412] width 211 height 34
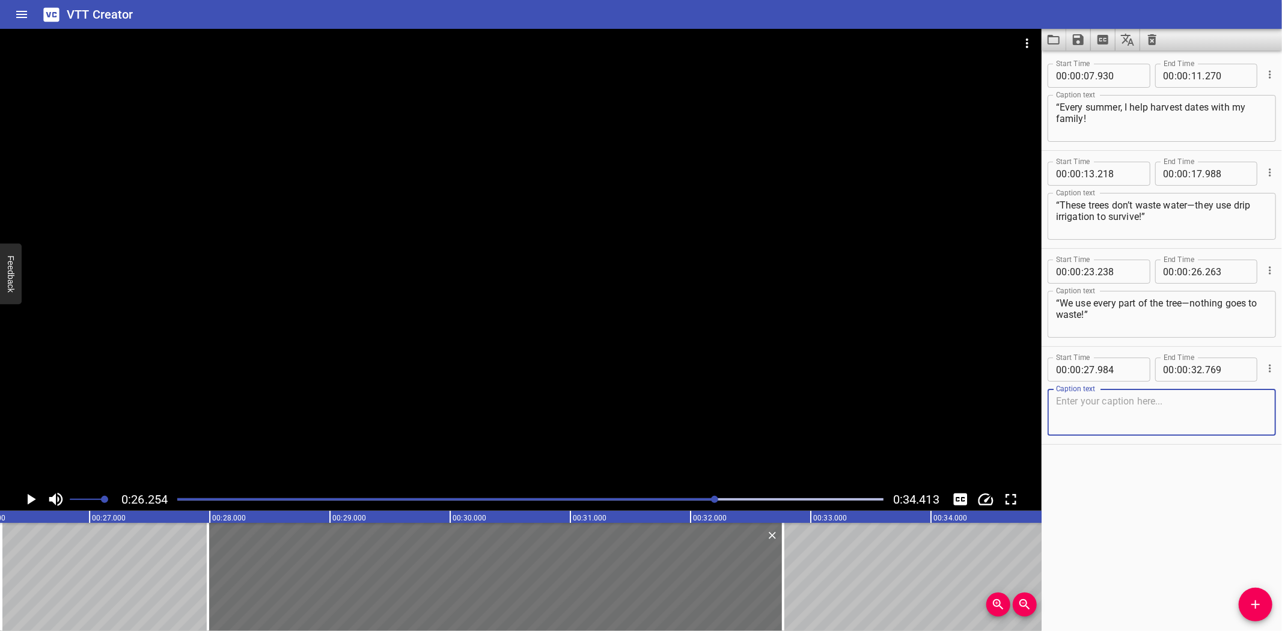
paste textarea "“ Join me at the Liwa Date Festival and see how one tree can do so much .‘"
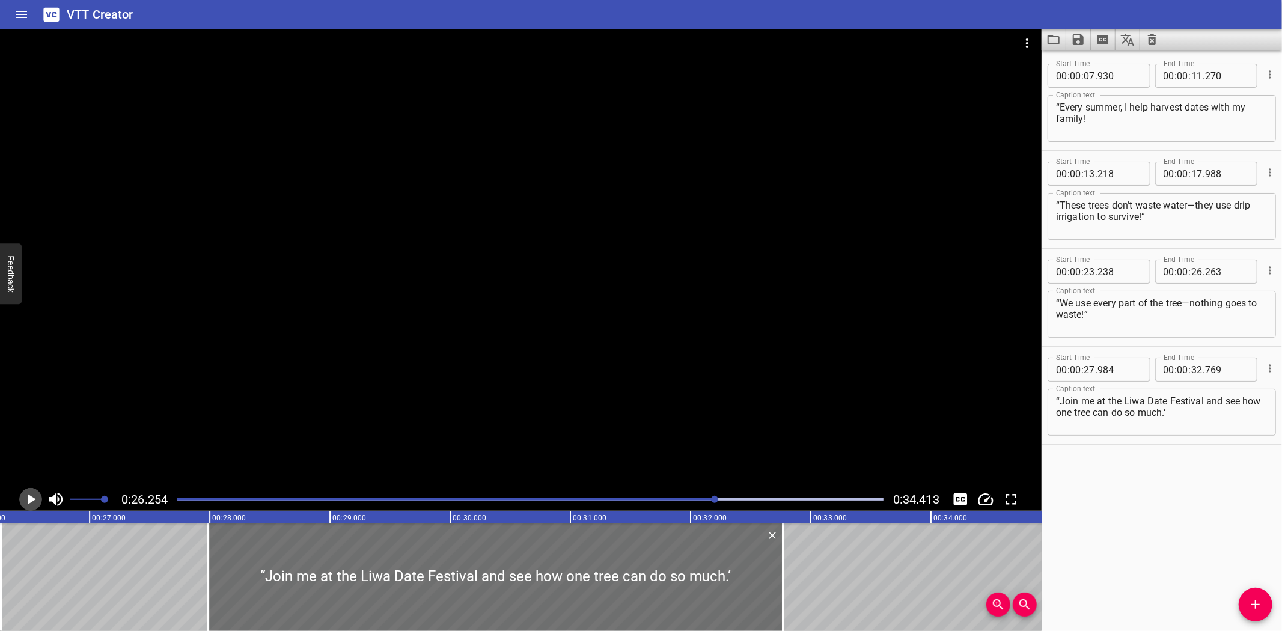
click at [26, 497] on icon "Play/Pause" at bounding box center [31, 499] width 18 height 18
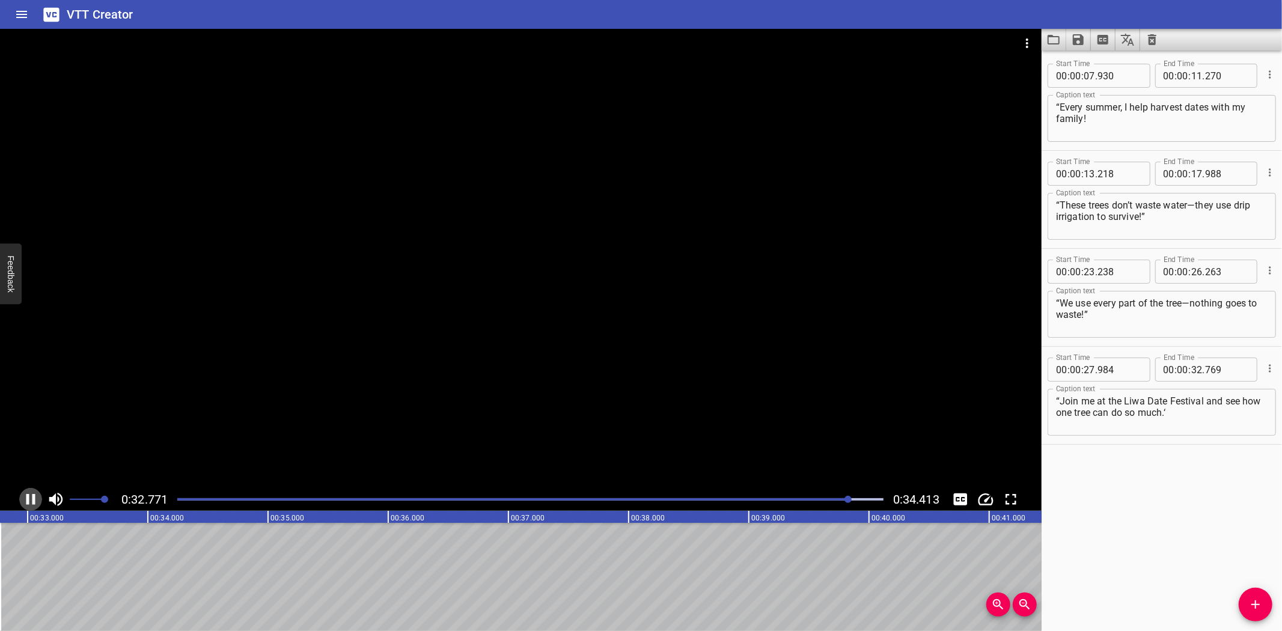
click at [26, 497] on icon "Play/Pause" at bounding box center [30, 499] width 9 height 11
click at [1215, 407] on textarea "“Join me at the Liwa Date Festival and see how one tree can do so much.‘" at bounding box center [1161, 412] width 211 height 34
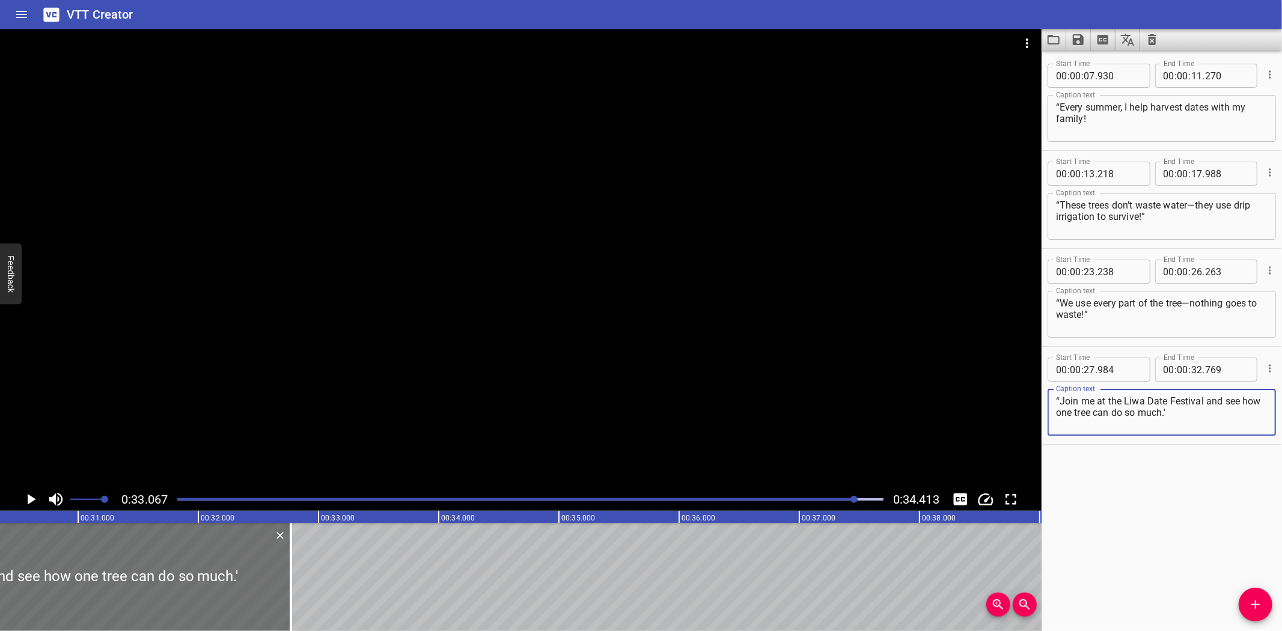
scroll to position [0, 3623]
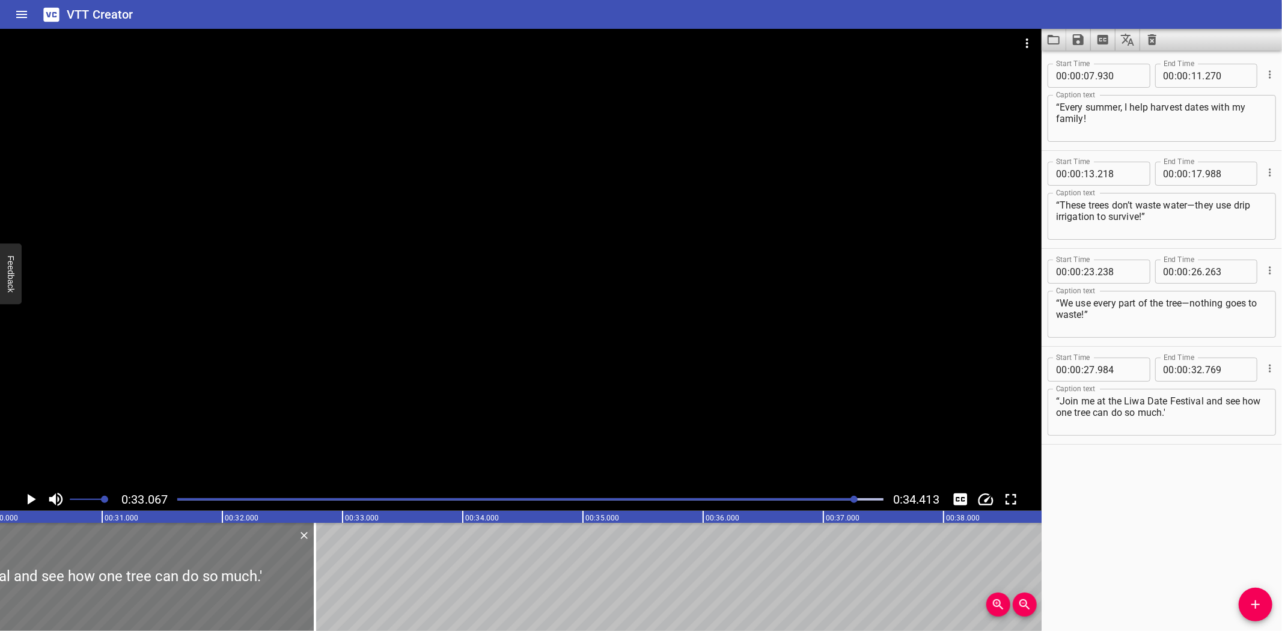
click at [31, 548] on div at bounding box center [27, 577] width 575 height 108
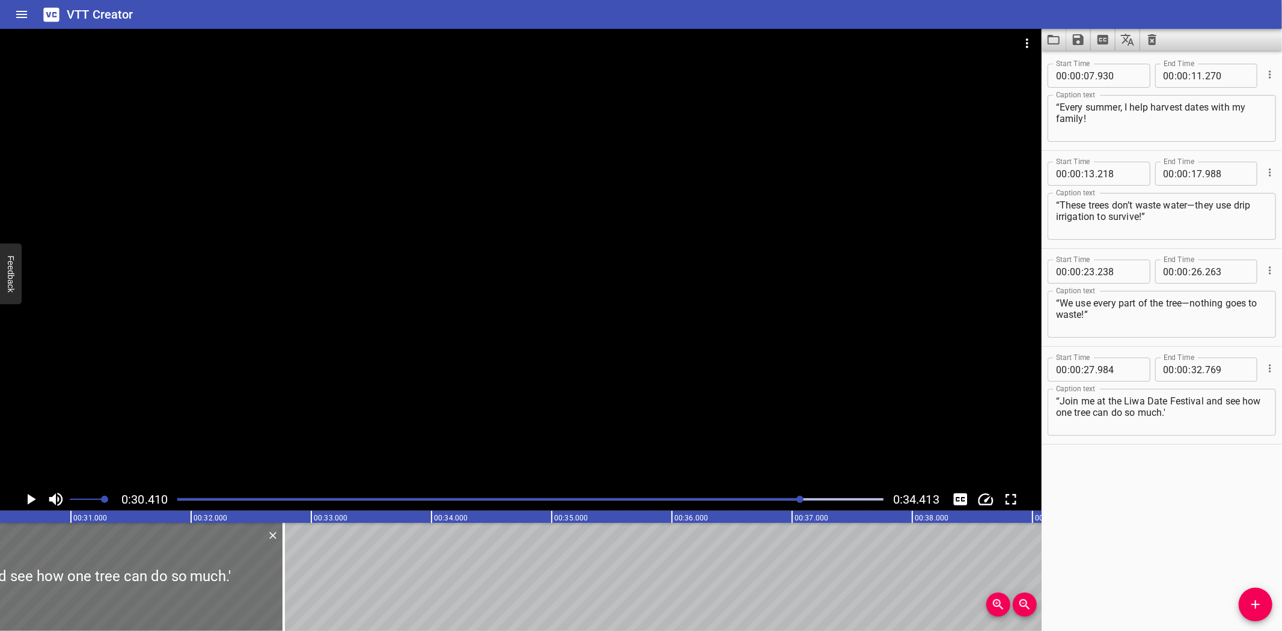
click at [1212, 416] on textarea "“Join me at the Liwa Date Festival and see how one tree can do so much.'" at bounding box center [1161, 412] width 211 height 34
paste textarea "”"
type textarea "“Join me at the Liwa Date Festival and see how one tree can do so much.”"
click at [1073, 37] on icon "Save captions to file" at bounding box center [1077, 39] width 11 height 11
click at [1100, 63] on li "Save to VTT file" at bounding box center [1110, 66] width 88 height 22
